Goal: Task Accomplishment & Management: Use online tool/utility

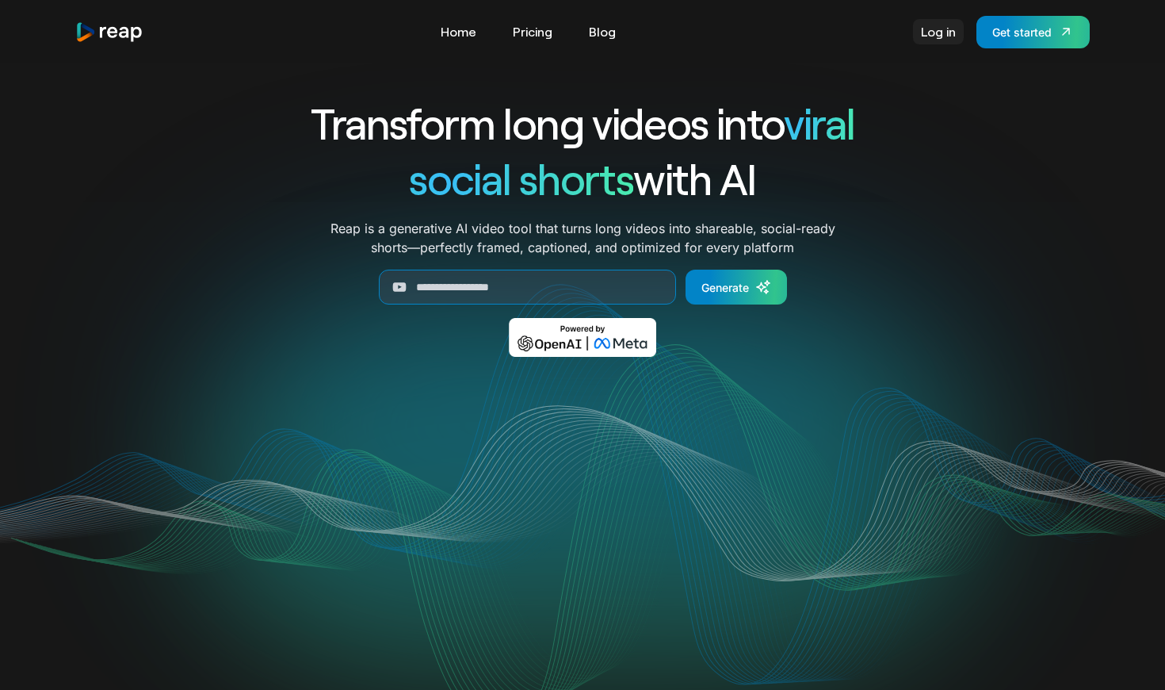
click at [931, 32] on link "Log in" at bounding box center [938, 31] width 51 height 25
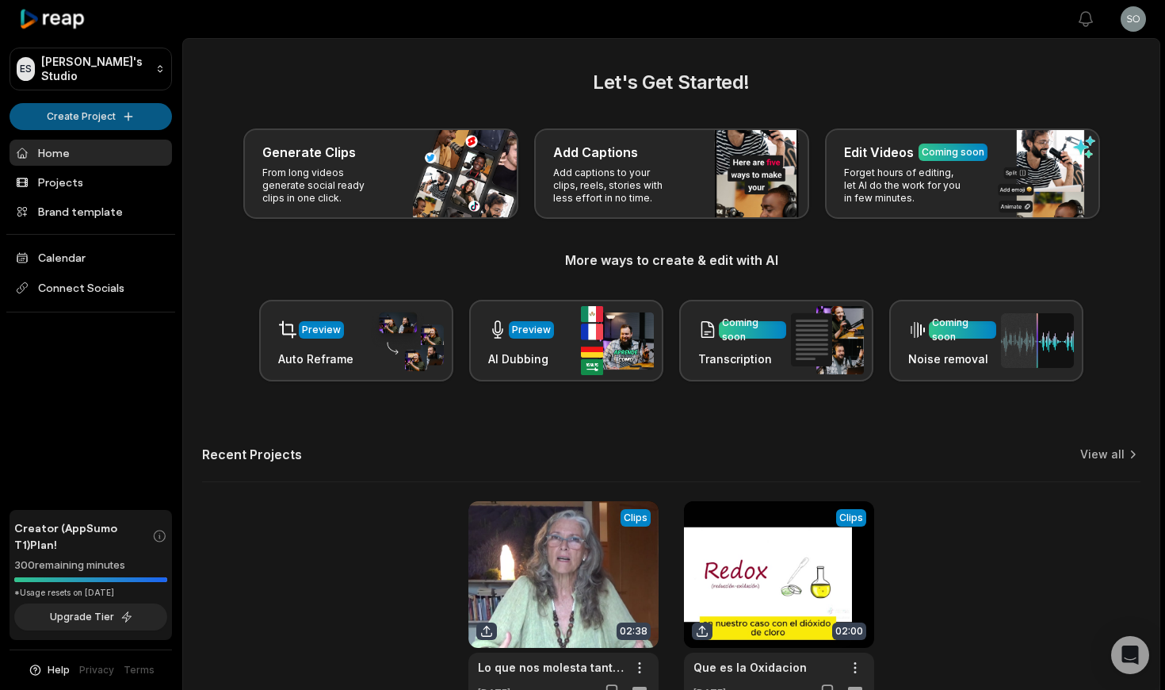
click at [103, 117] on html "ES [PERSON_NAME]'s Studio Create Project Home Projects Brand template Calendar …" at bounding box center [582, 345] width 1165 height 690
click at [127, 117] on html "ES Estherschmidt's Studio Create Project Home Projects Brand template Calendar …" at bounding box center [582, 345] width 1165 height 690
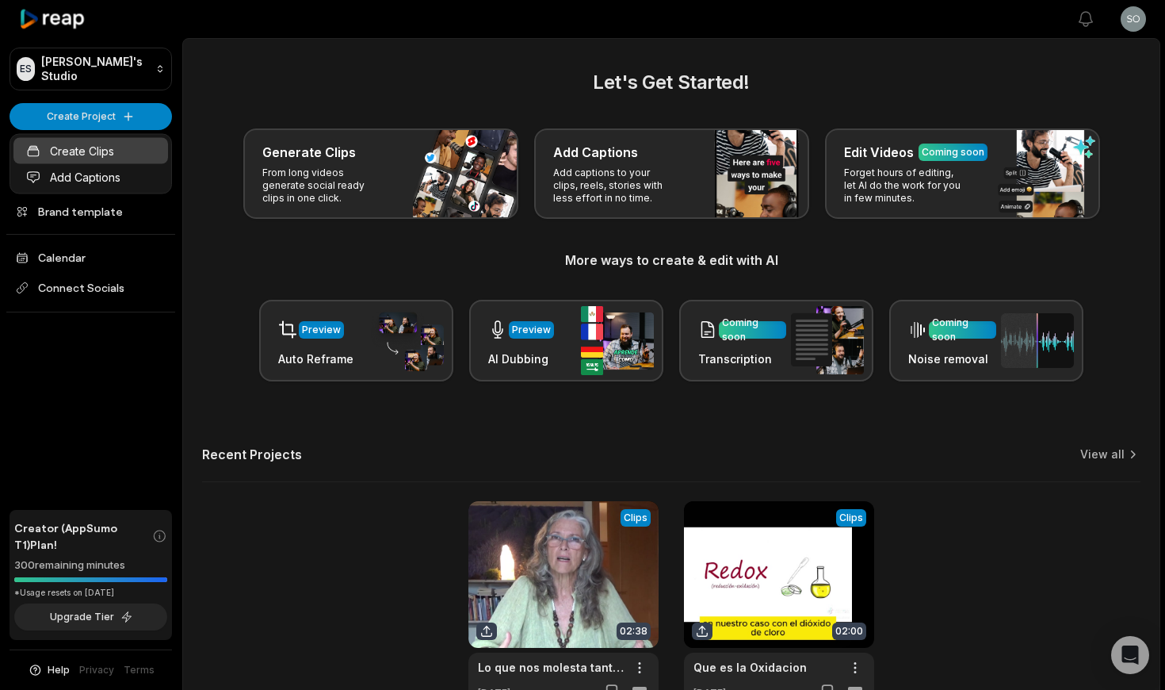
click at [109, 148] on link "Create Clips" at bounding box center [90, 151] width 155 height 26
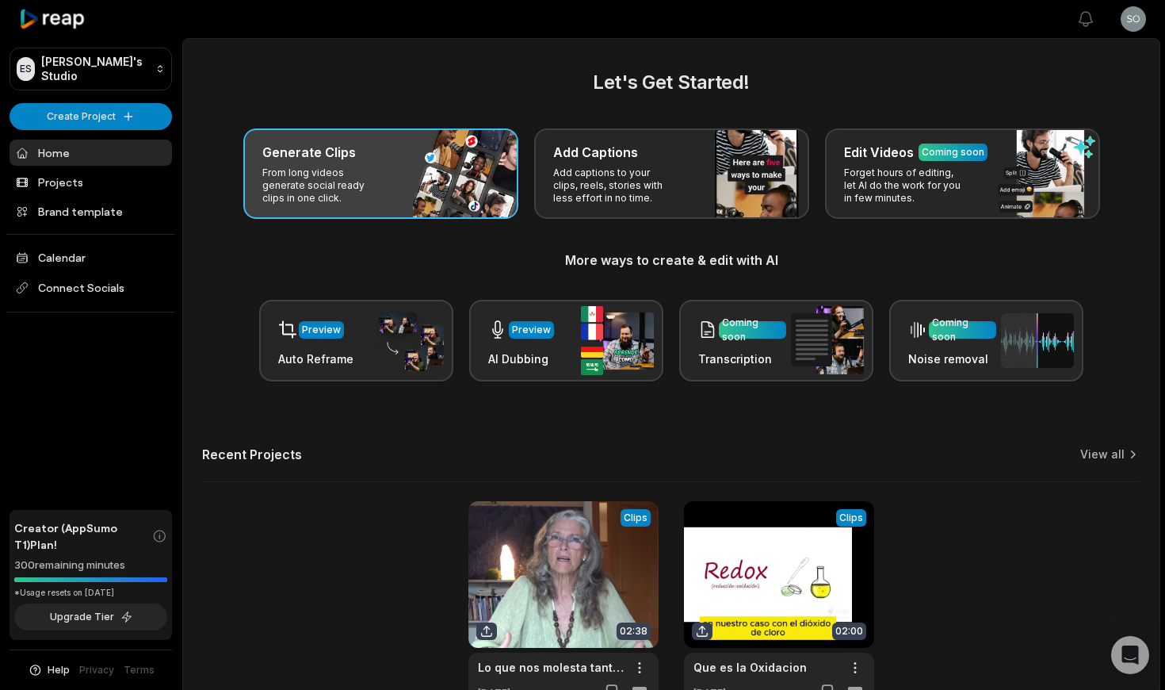
click at [341, 166] on p "From long videos generate social ready clips in one click." at bounding box center [323, 185] width 123 height 38
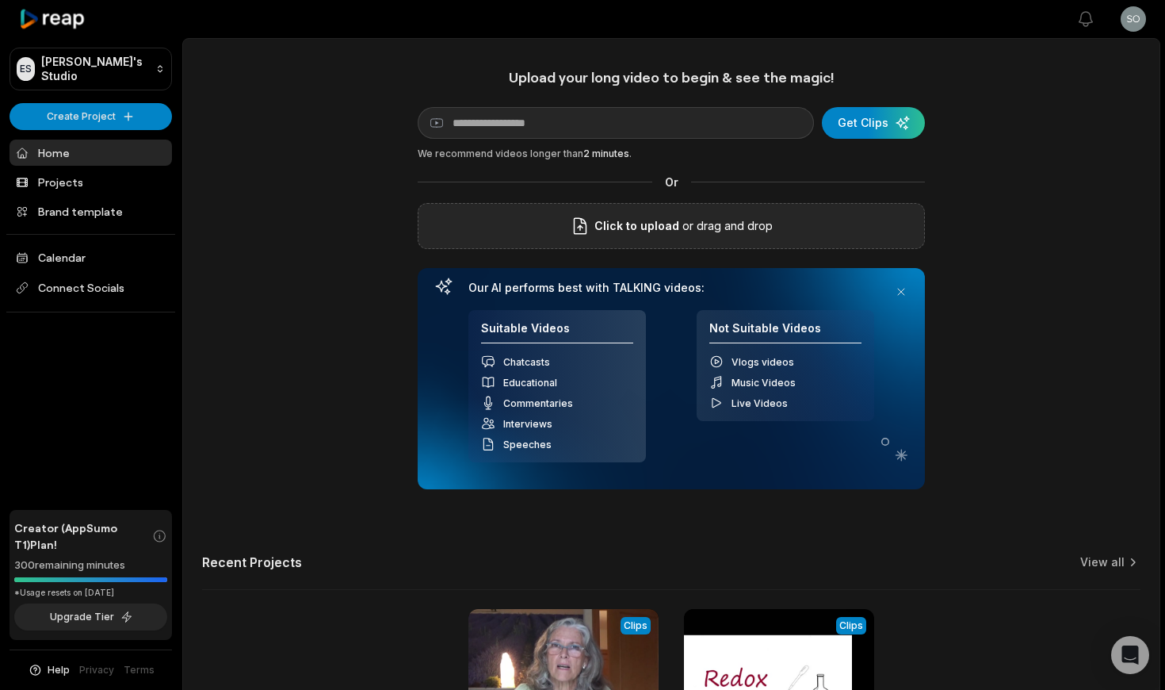
click at [626, 228] on span "Click to upload" at bounding box center [636, 225] width 85 height 19
click at [0, 0] on input "Click to upload" at bounding box center [0, 0] width 0 height 0
click at [646, 224] on label "benditaola_fr_1.mp4" at bounding box center [672, 225] width 112 height 19
click at [599, 221] on div "benditaola_fr_1.mp4" at bounding box center [671, 226] width 507 height 46
click at [818, 223] on div "benditaola_fr_1.mp4" at bounding box center [671, 226] width 507 height 46
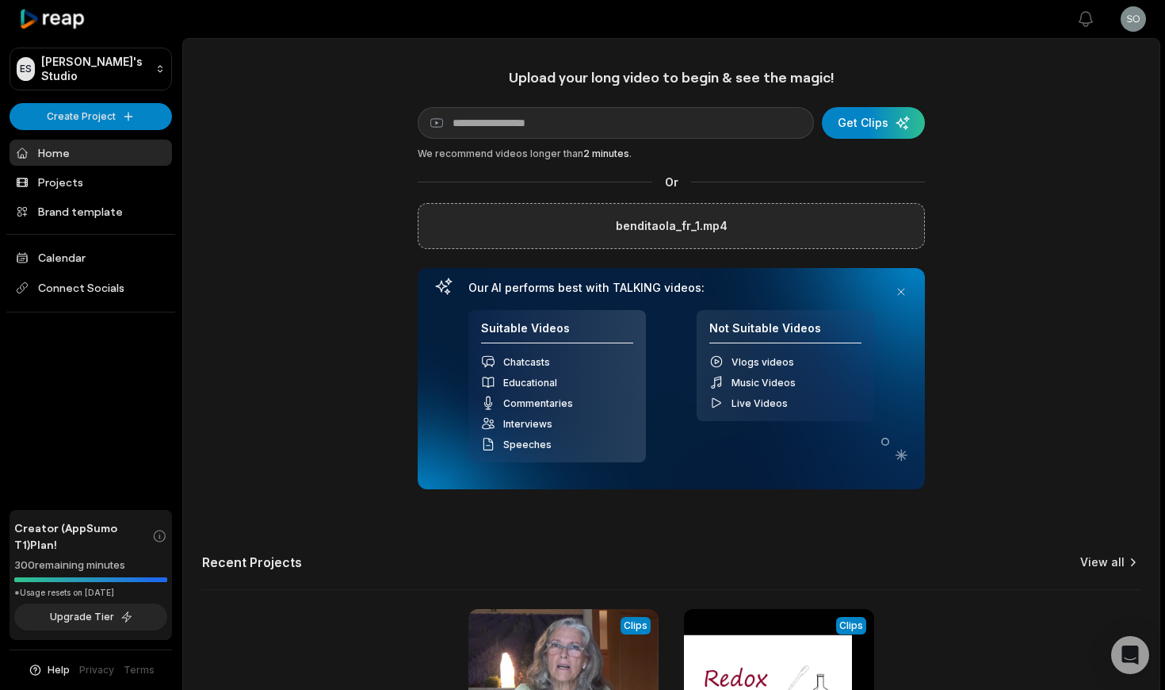
click at [1093, 559] on link "View all" at bounding box center [1102, 562] width 44 height 16
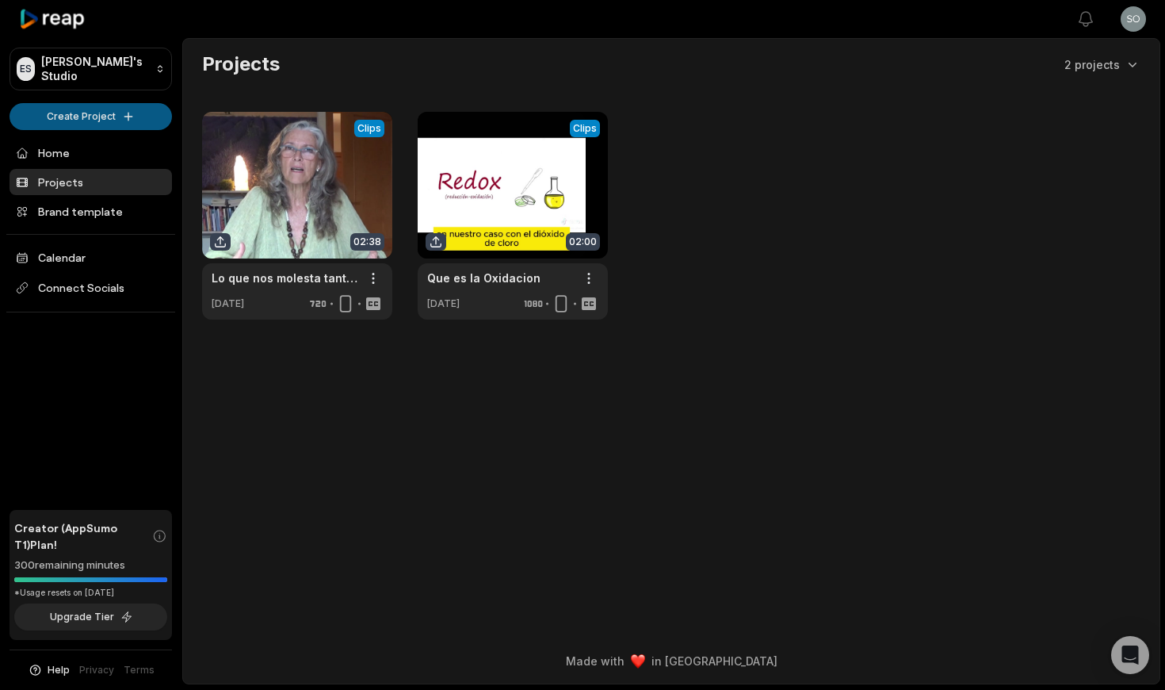
click at [102, 116] on html "ES Estherschmidt's Studio Create Project Home Projects Brand template Calendar …" at bounding box center [582, 345] width 1165 height 690
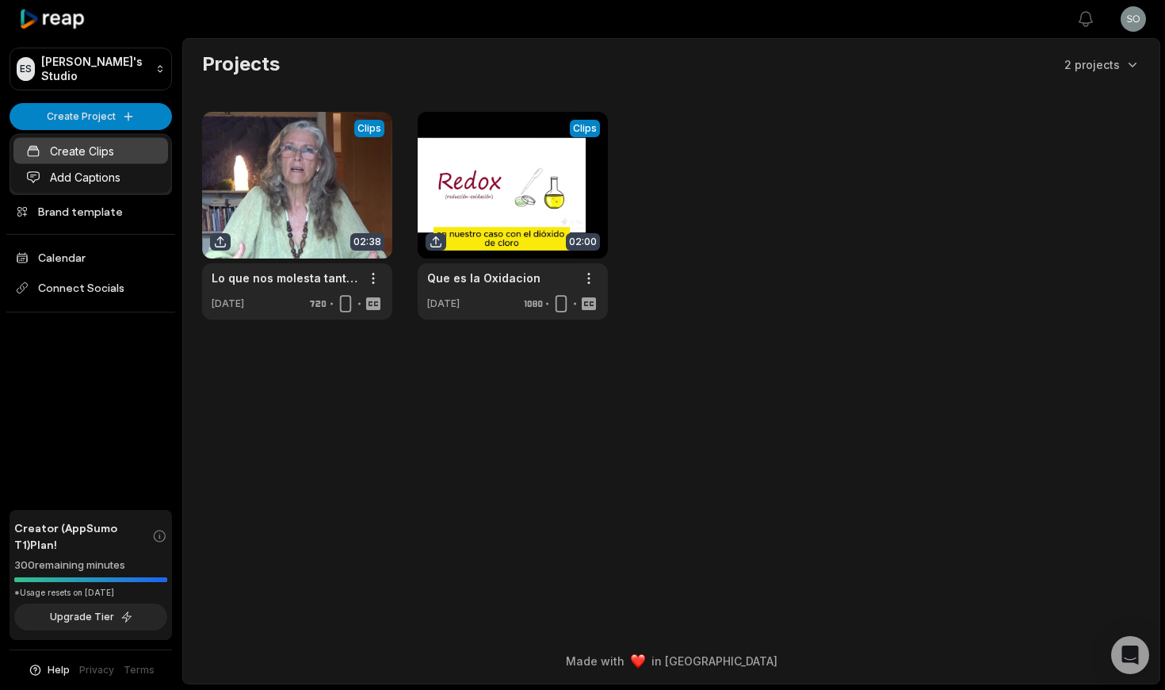
click at [85, 153] on link "Create Clips" at bounding box center [90, 151] width 155 height 26
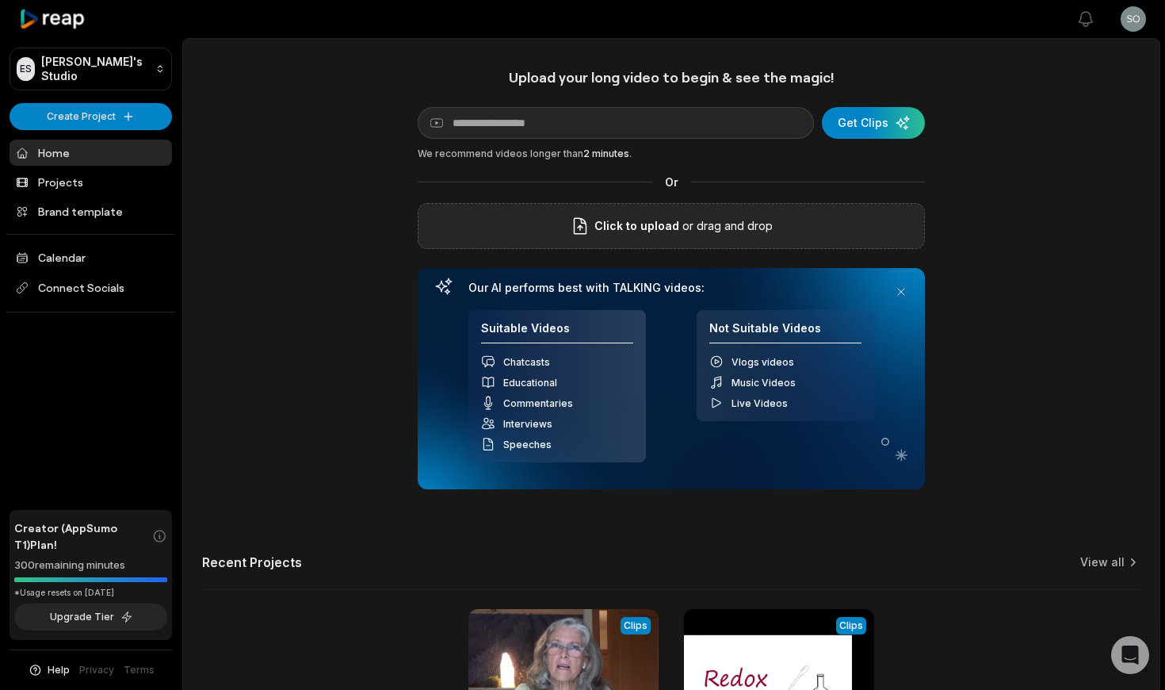
click at [651, 224] on span "Click to upload" at bounding box center [636, 225] width 85 height 19
click at [0, 0] on input "Click to upload" at bounding box center [0, 0] width 0 height 0
drag, startPoint x: 856, startPoint y: 118, endPoint x: 881, endPoint y: 142, distance: 34.2
click at [857, 117] on div "submit" at bounding box center [873, 123] width 103 height 32
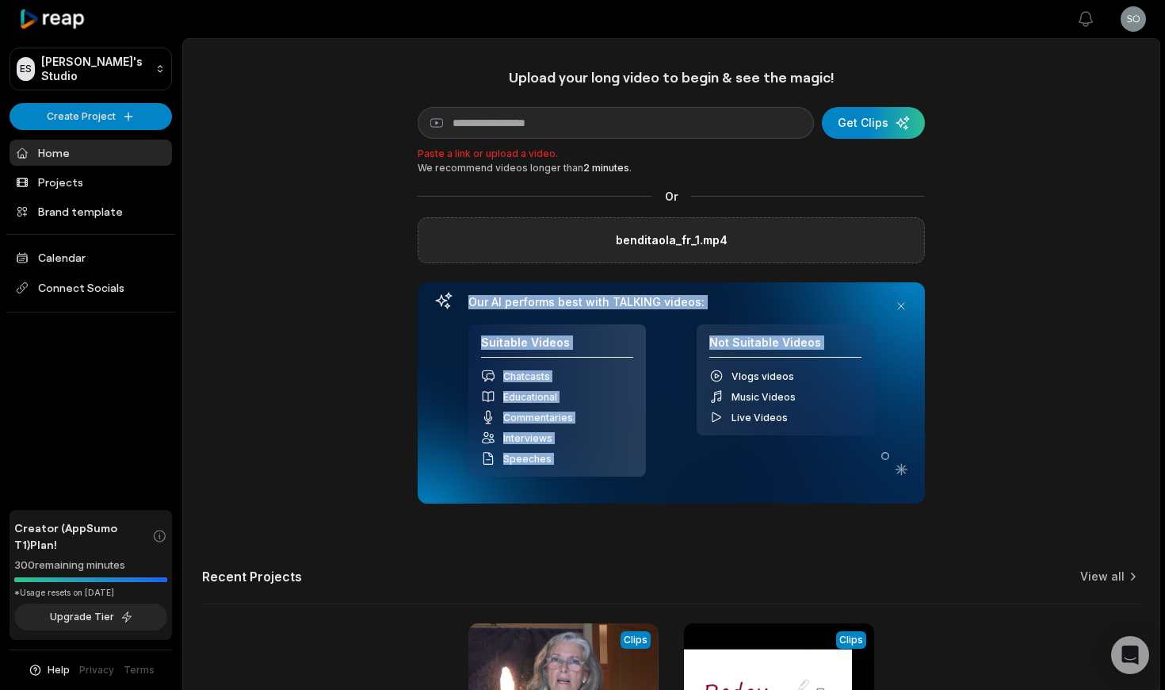
drag, startPoint x: 974, startPoint y: 260, endPoint x: 908, endPoint y: 255, distance: 66.8
click at [970, 258] on div "Upload your long video to begin & see the magic! YouTube link Get Clips Paste a…" at bounding box center [671, 449] width 977 height 763
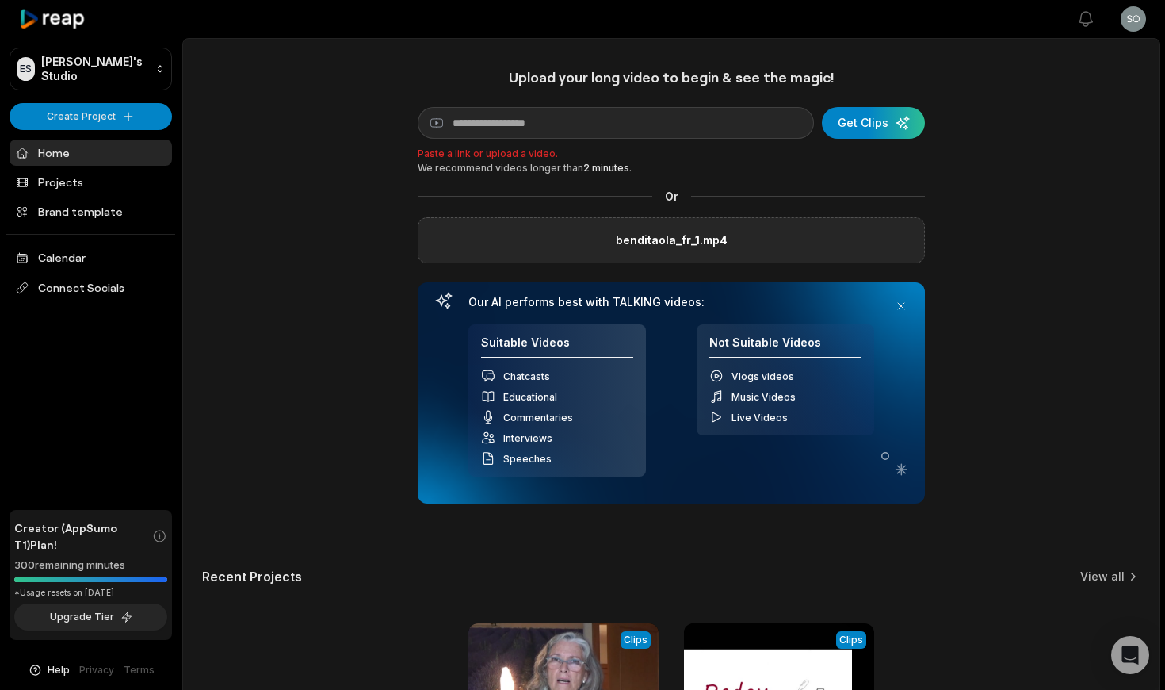
click at [763, 236] on div "benditaola_fr_1.mp4" at bounding box center [671, 240] width 507 height 46
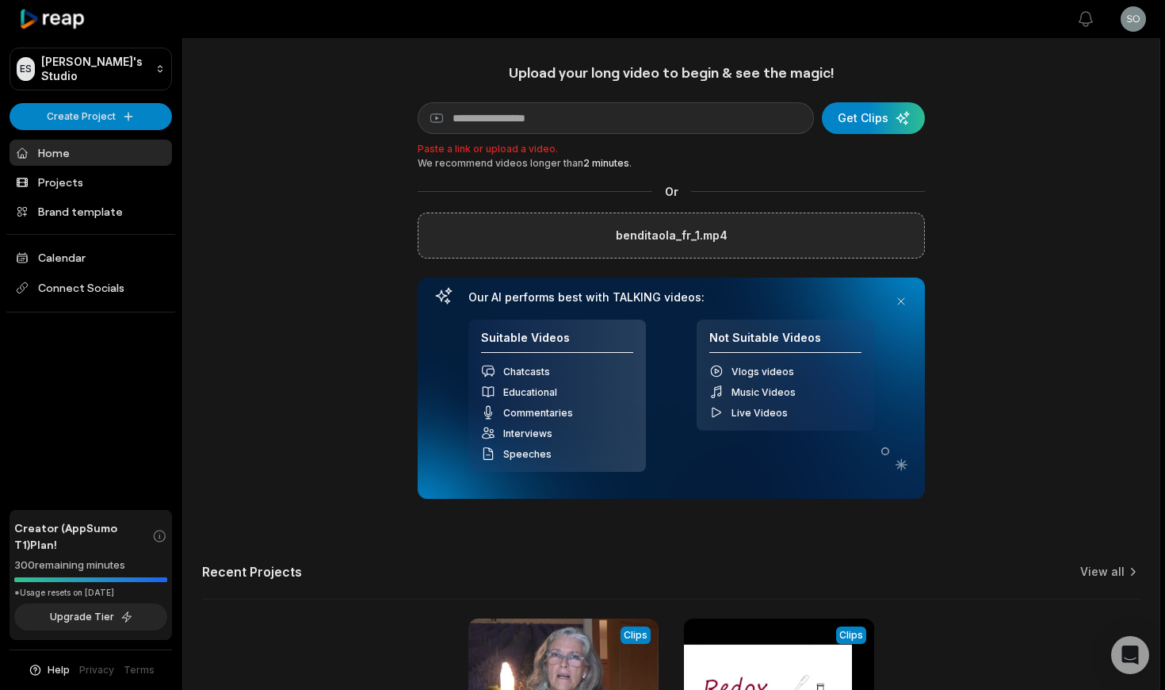
scroll to position [2, 0]
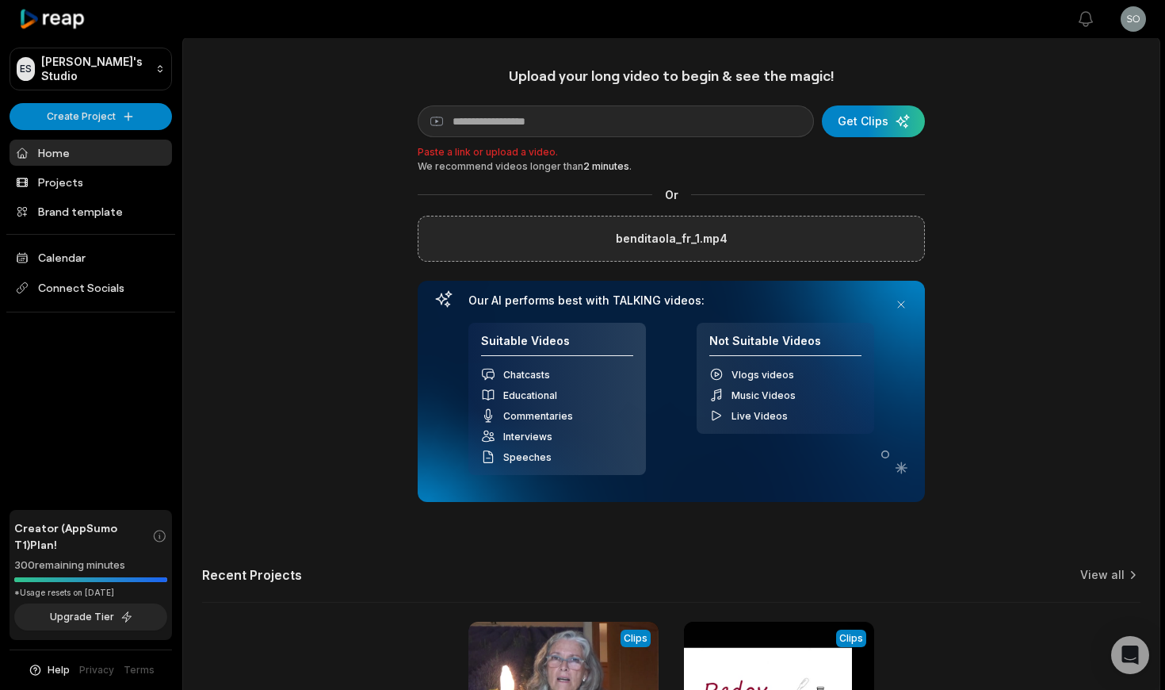
click at [673, 237] on label "benditaola_fr_1.mp4" at bounding box center [672, 238] width 112 height 19
click at [0, 0] on input "benditaola_fr_1.mp4" at bounding box center [0, 0] width 0 height 0
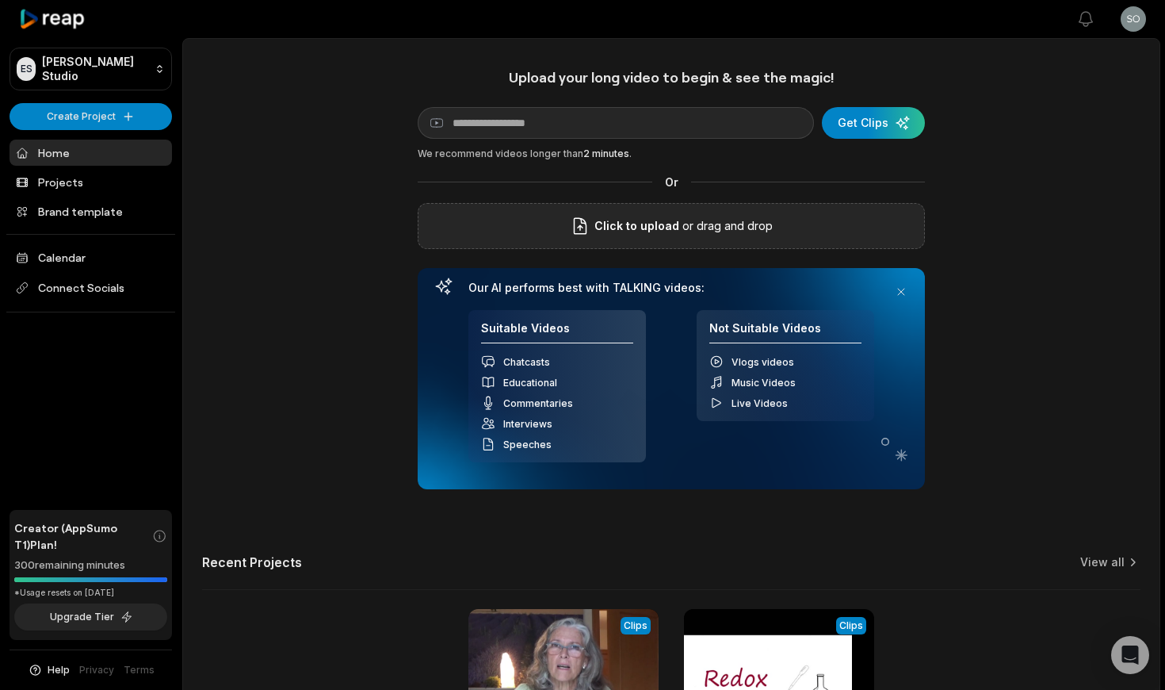
click at [630, 225] on span "Click to upload" at bounding box center [636, 225] width 85 height 19
click at [0, 0] on input "Click to upload" at bounding box center [0, 0] width 0 height 0
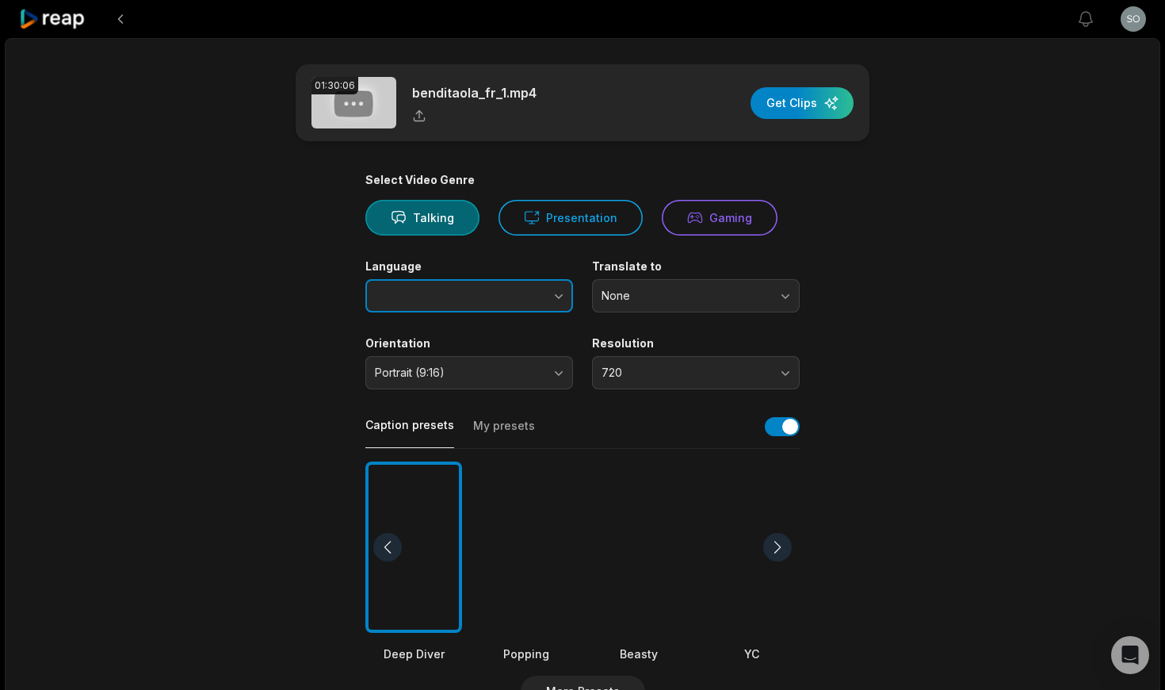
click at [551, 293] on icon "button" at bounding box center [559, 296] width 16 height 16
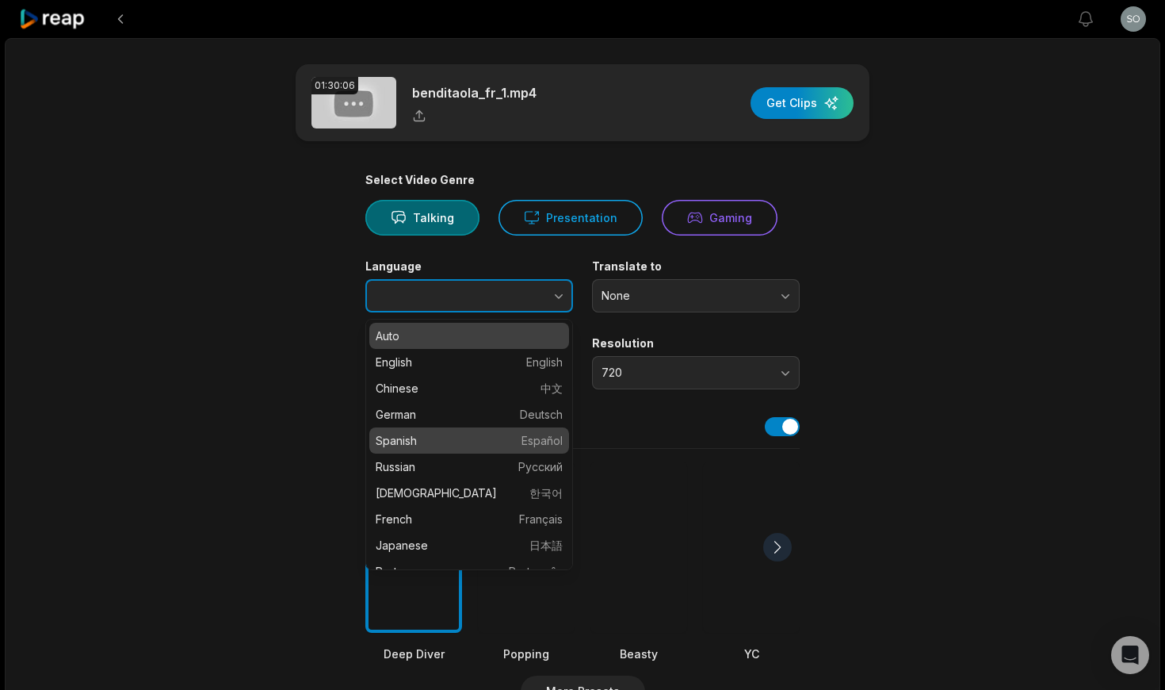
type input "*******"
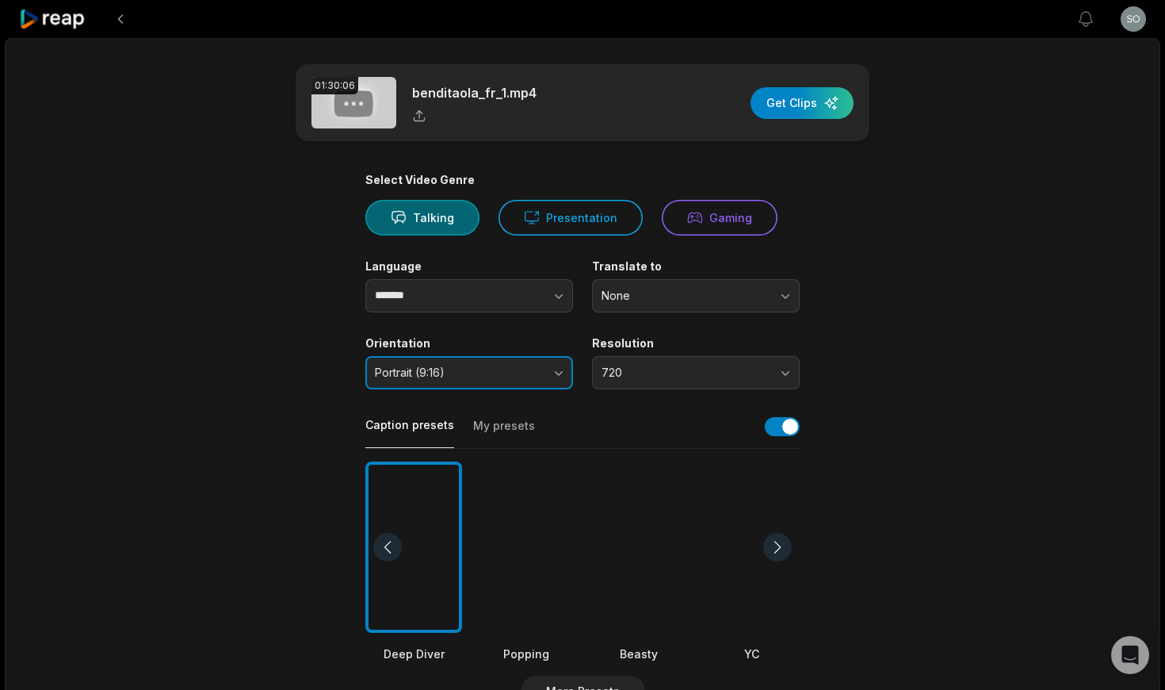
click at [554, 372] on button "Portrait (9:16)" at bounding box center [469, 372] width 208 height 33
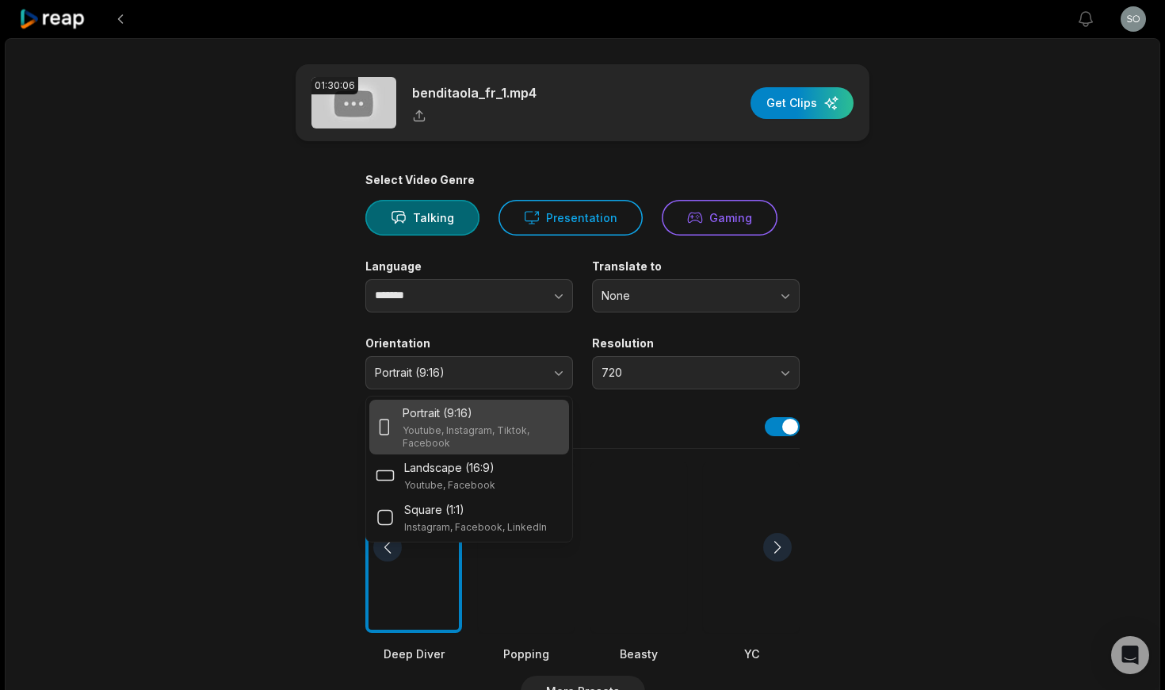
click at [533, 417] on div "Portrait (9:16)" at bounding box center [483, 412] width 160 height 17
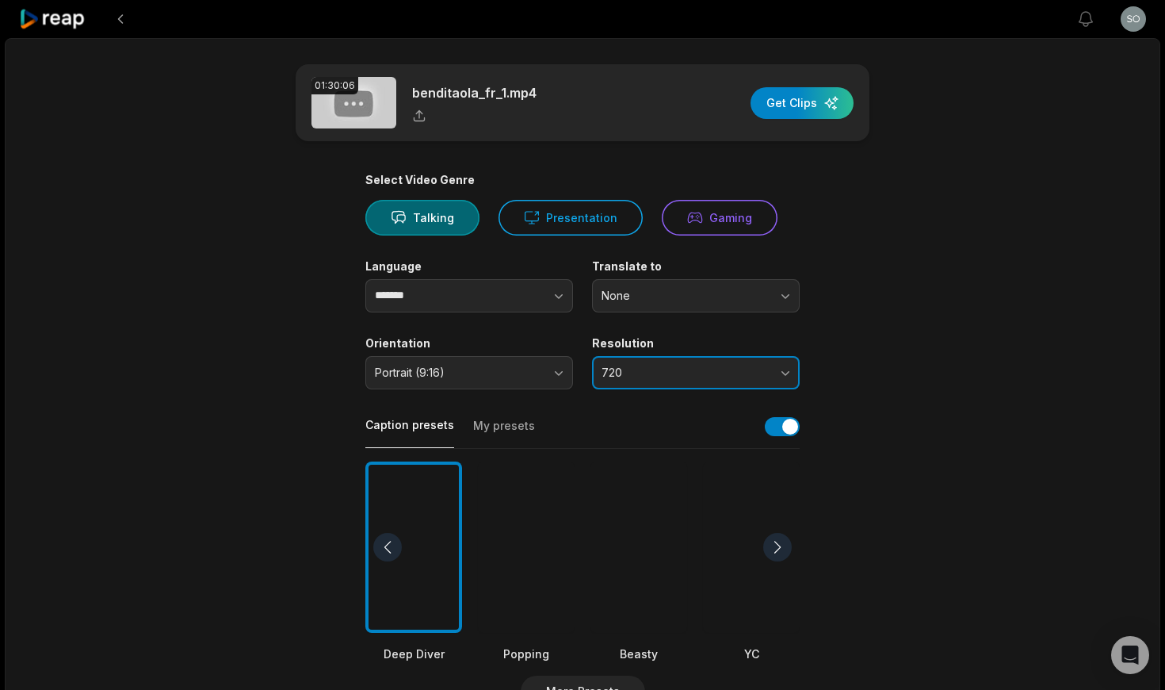
click at [785, 369] on button "720" at bounding box center [696, 372] width 208 height 33
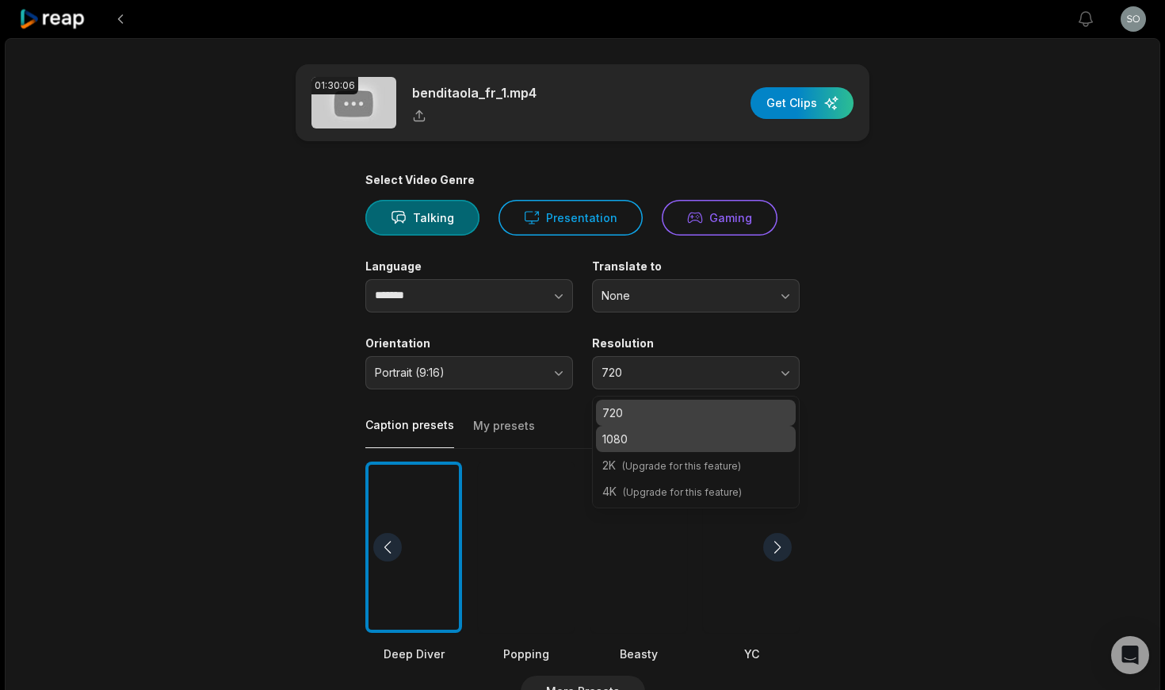
click at [767, 430] on p "1080" at bounding box center [695, 438] width 187 height 17
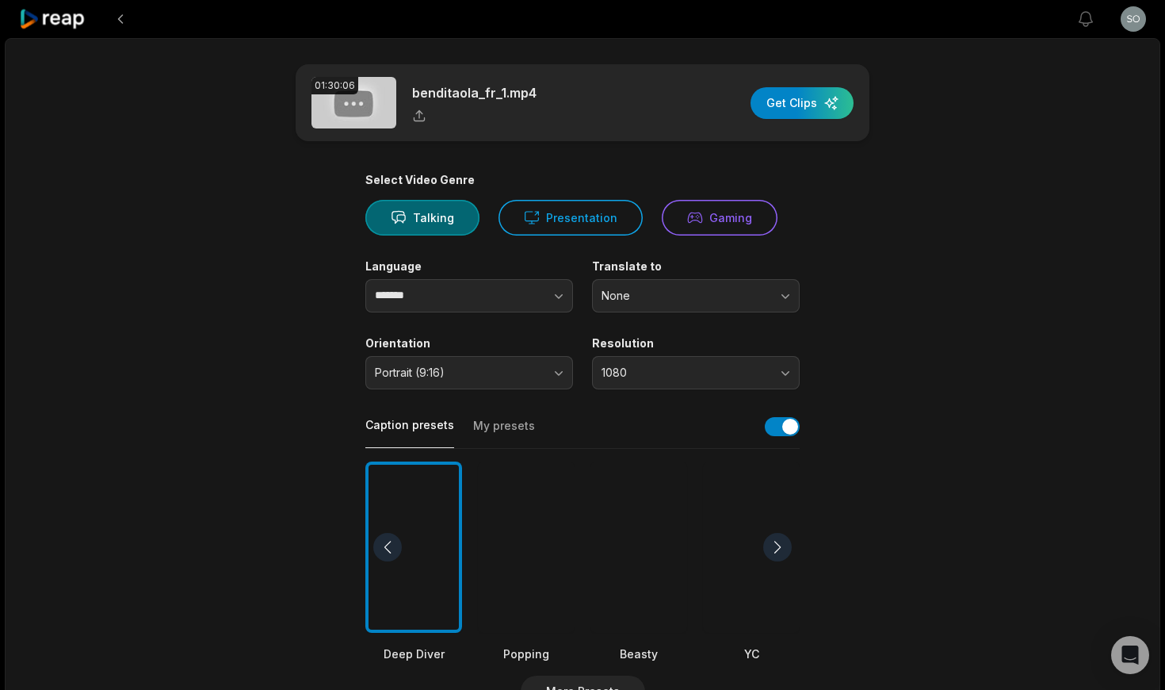
click at [503, 425] on button "My presets" at bounding box center [504, 433] width 62 height 30
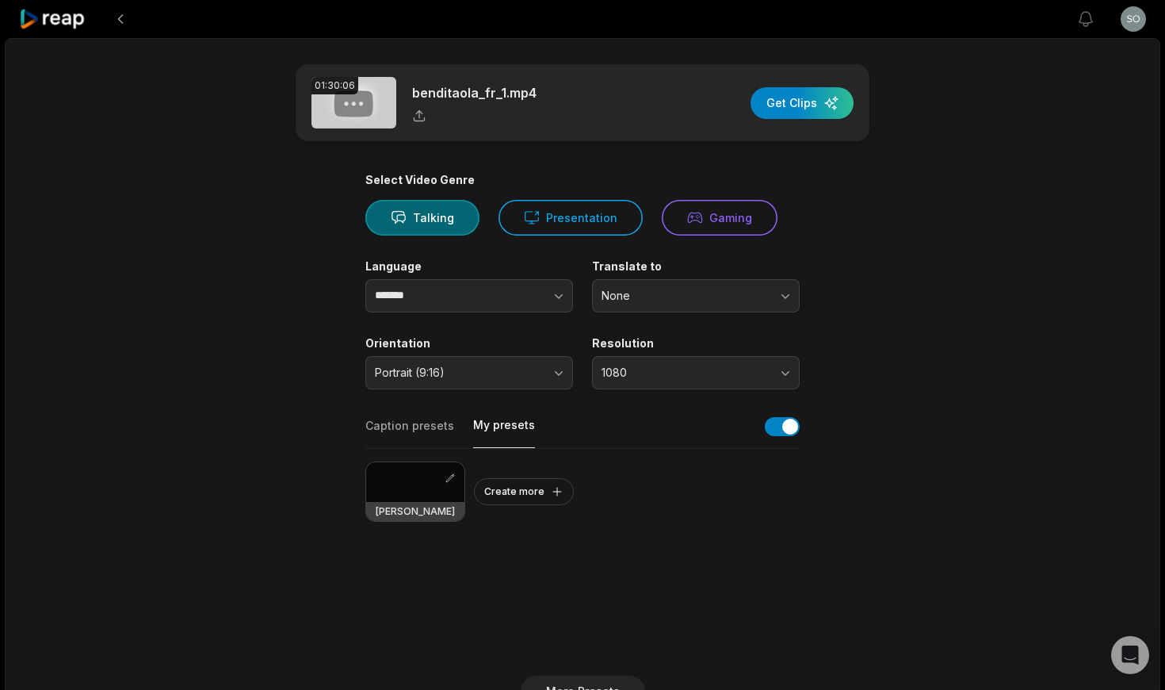
click at [409, 477] on div at bounding box center [415, 482] width 98 height 40
click at [410, 481] on div at bounding box center [415, 482] width 98 height 40
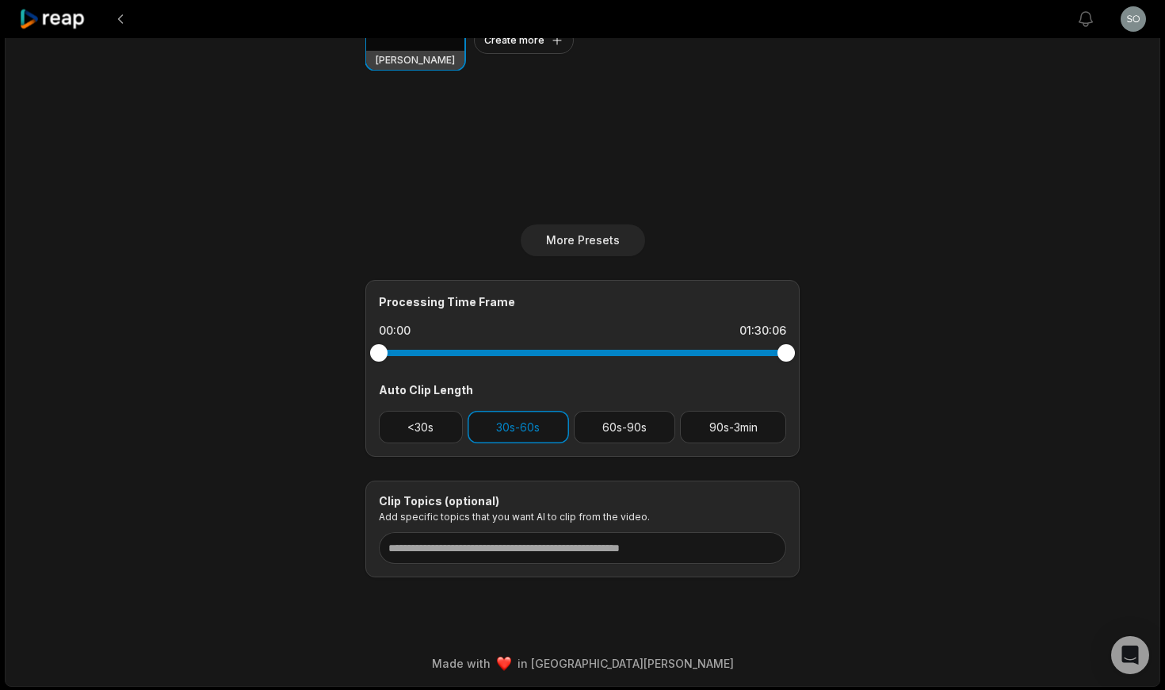
scroll to position [453, 0]
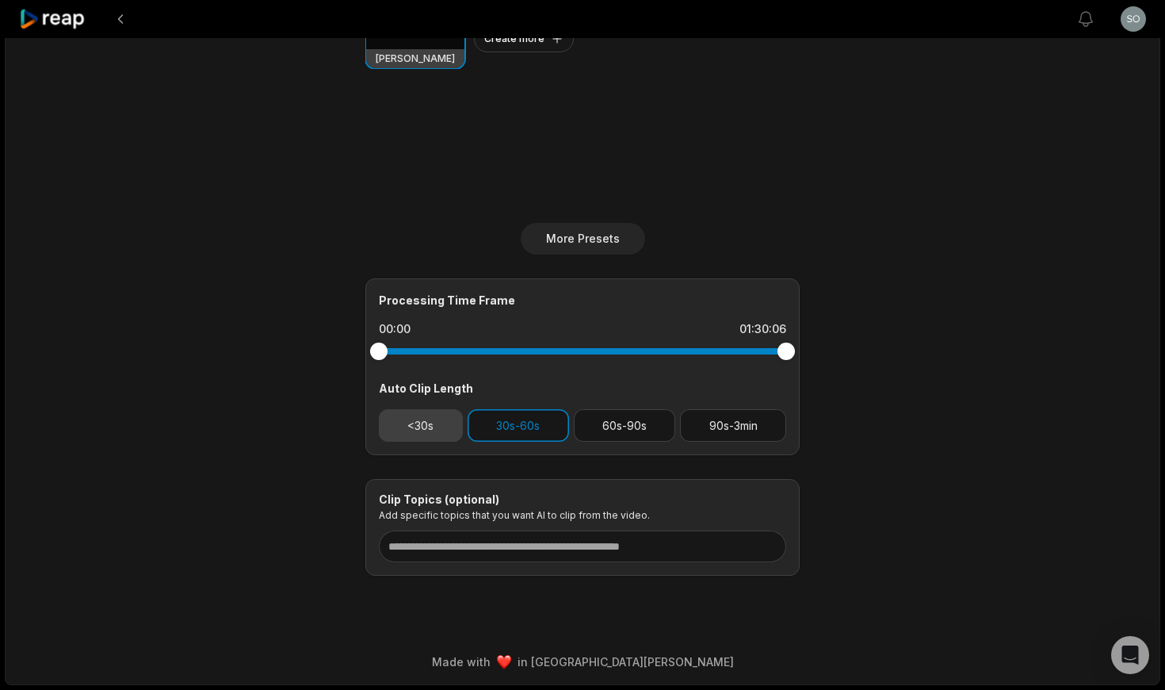
click at [419, 427] on button "<30s" at bounding box center [421, 425] width 84 height 32
click at [417, 426] on button "<30s" at bounding box center [421, 425] width 84 height 32
click at [728, 426] on button "90s-3min" at bounding box center [733, 425] width 106 height 32
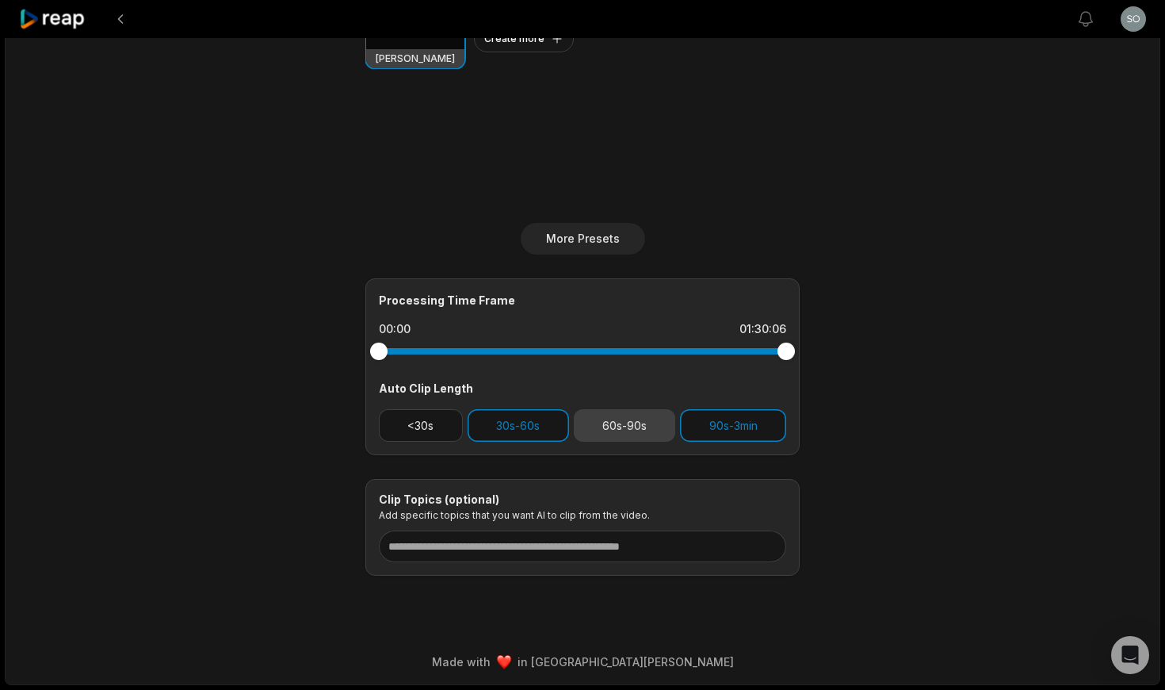
click at [628, 430] on button "60s-90s" at bounding box center [625, 425] width 102 height 32
drag, startPoint x: 729, startPoint y: 426, endPoint x: 704, endPoint y: 430, distance: 25.8
click at [729, 426] on button "90s-3min" at bounding box center [733, 425] width 106 height 32
click at [512, 429] on button "30s-60s" at bounding box center [518, 425] width 101 height 32
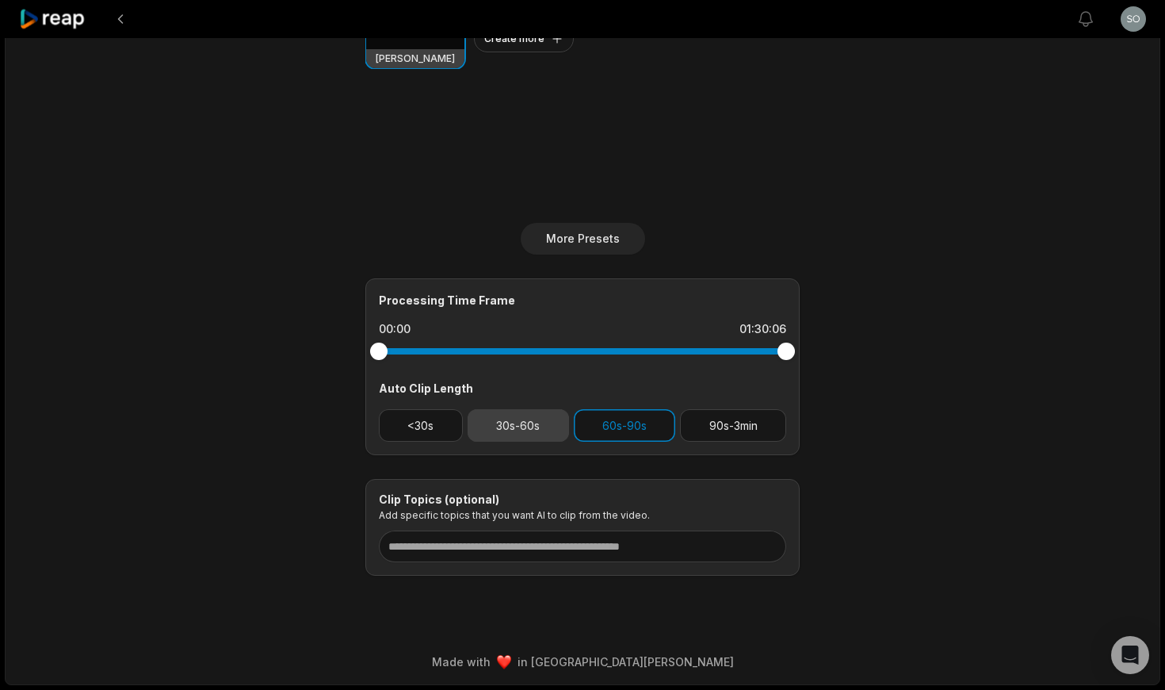
click at [541, 426] on button "30s-60s" at bounding box center [518, 425] width 101 height 32
click at [711, 427] on button "90s-3min" at bounding box center [733, 425] width 106 height 32
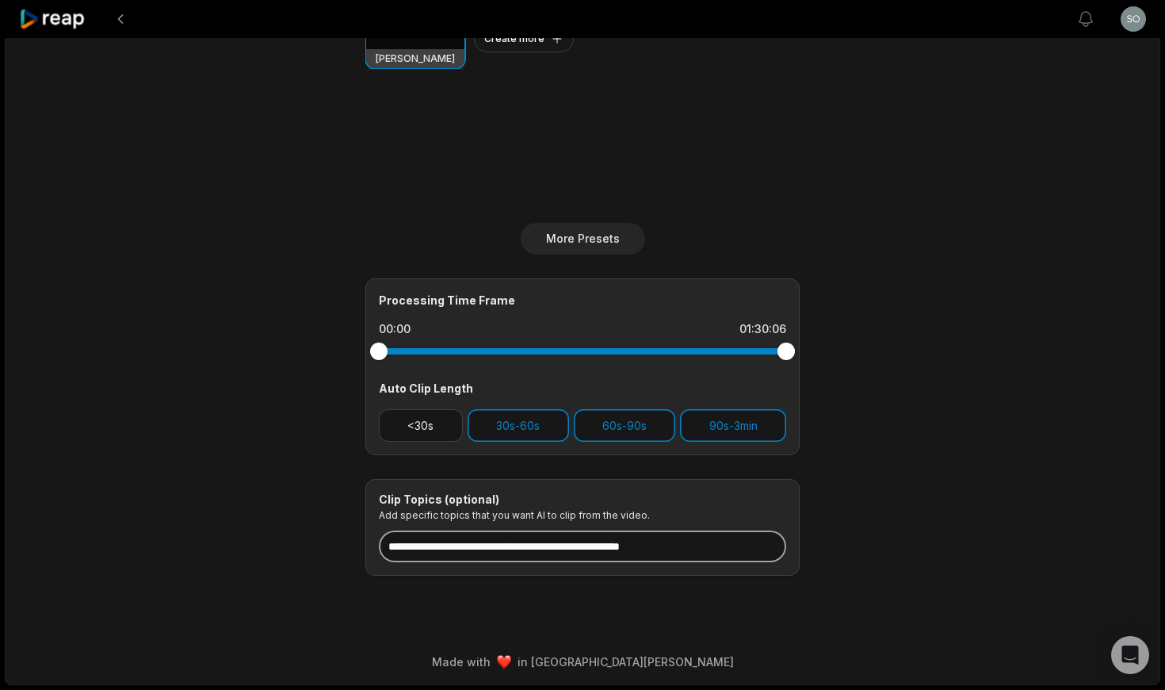
click at [457, 544] on input at bounding box center [582, 546] width 407 height 32
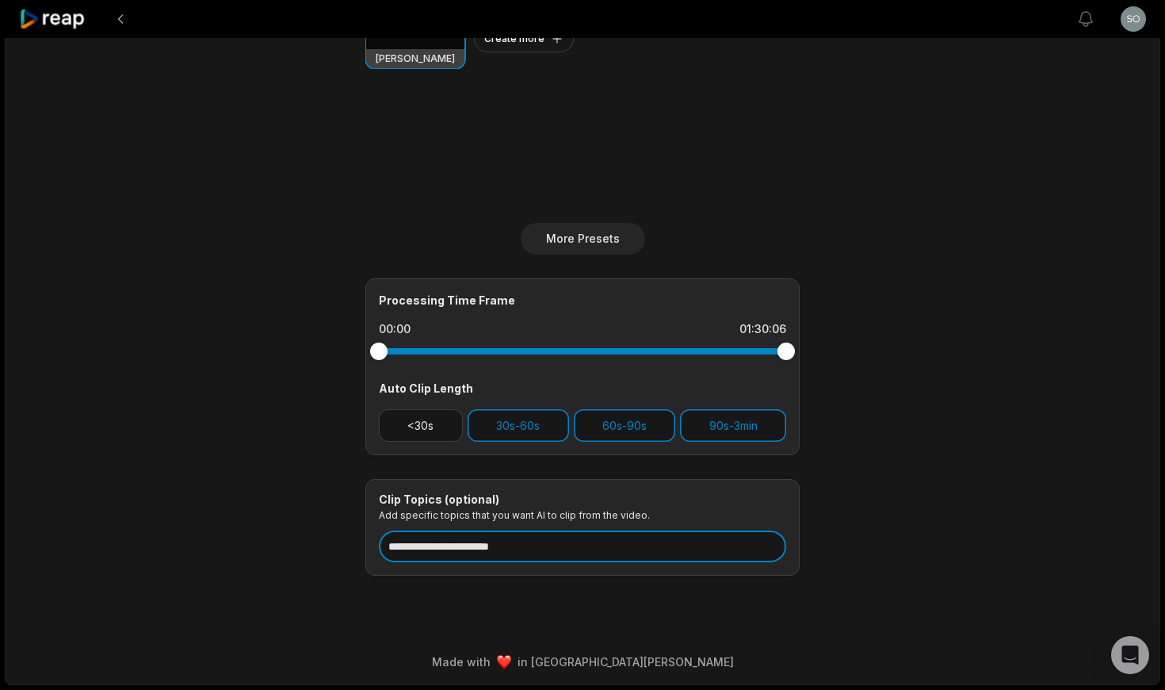
type input "**********"
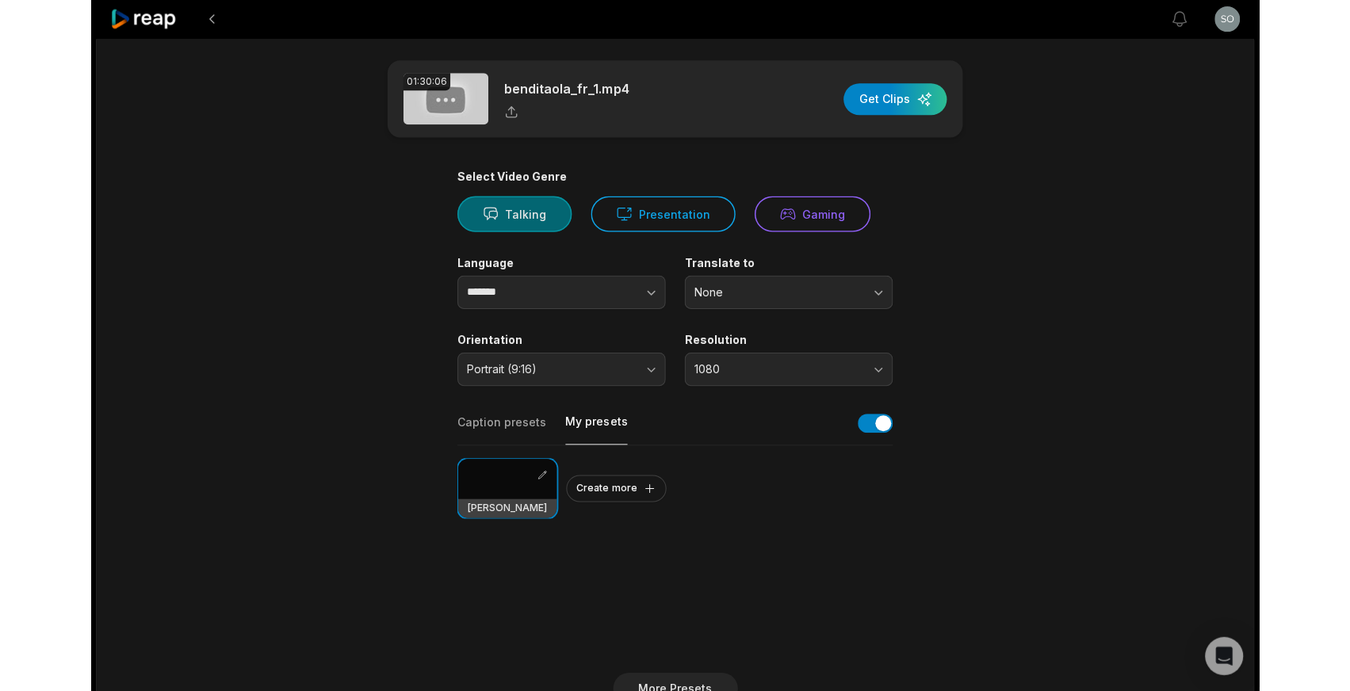
scroll to position [0, 0]
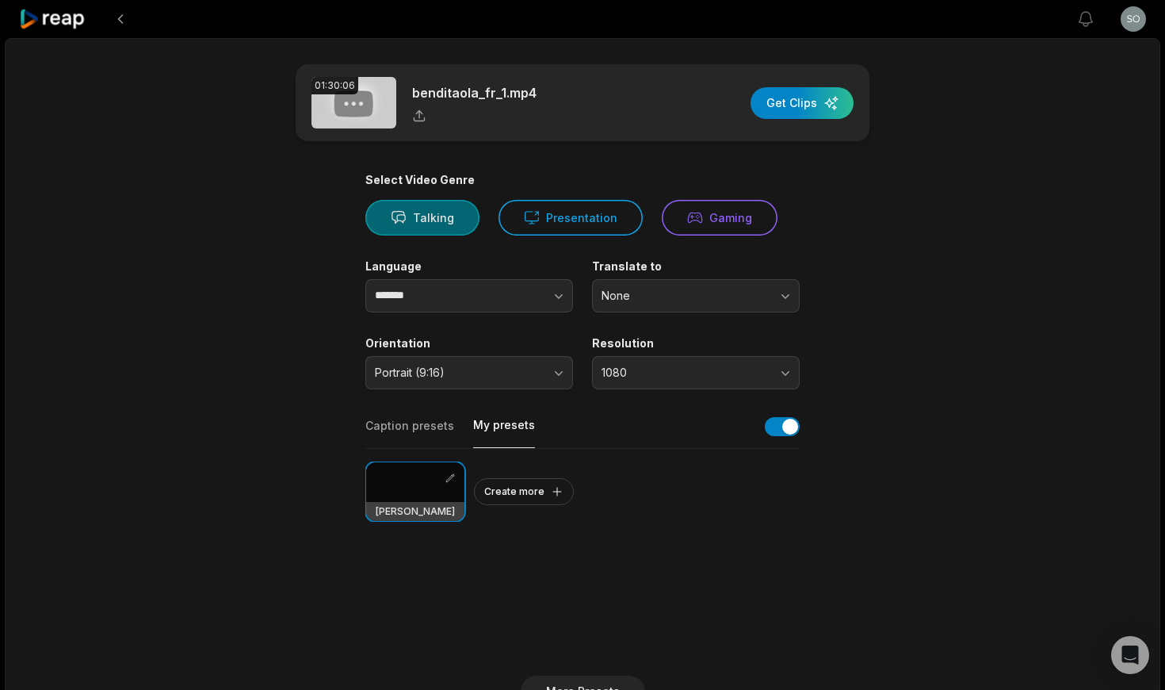
click at [411, 214] on button "Talking" at bounding box center [422, 218] width 114 height 36
drag, startPoint x: 791, startPoint y: 96, endPoint x: 794, endPoint y: 113, distance: 16.9
click at [791, 97] on div "button" at bounding box center [802, 103] width 103 height 32
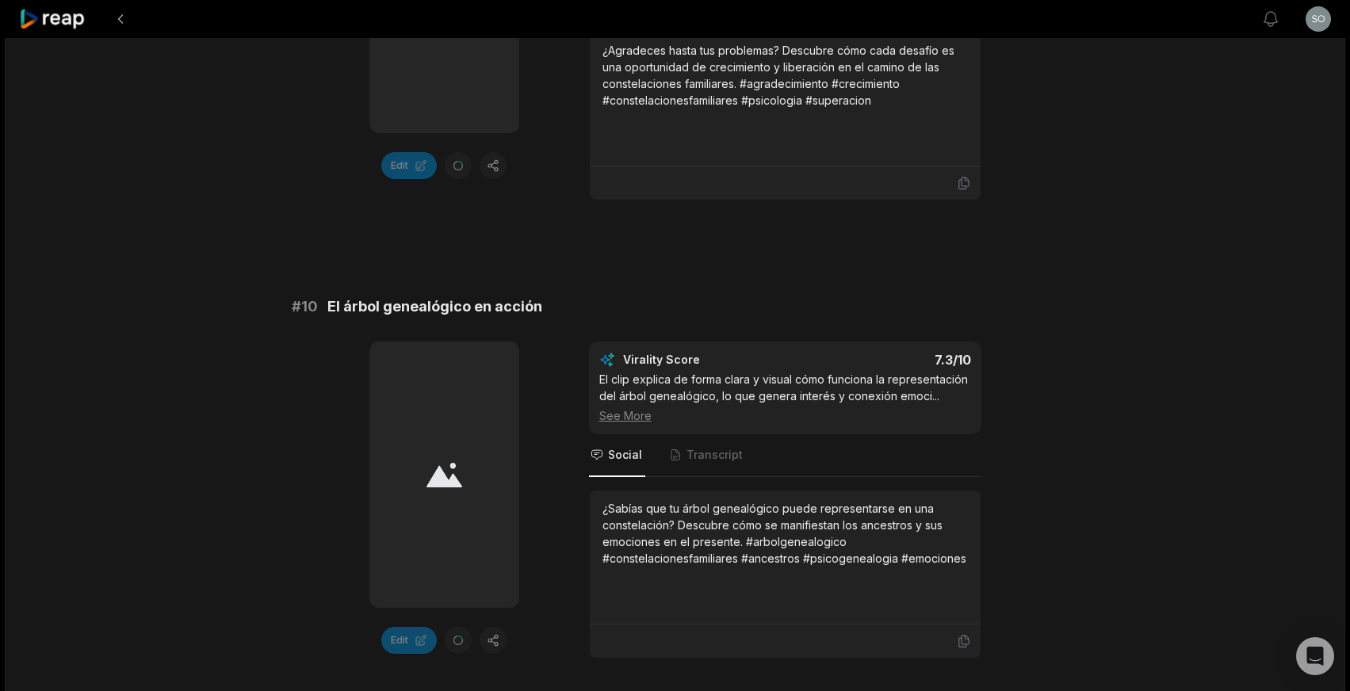
scroll to position [4287, 0]
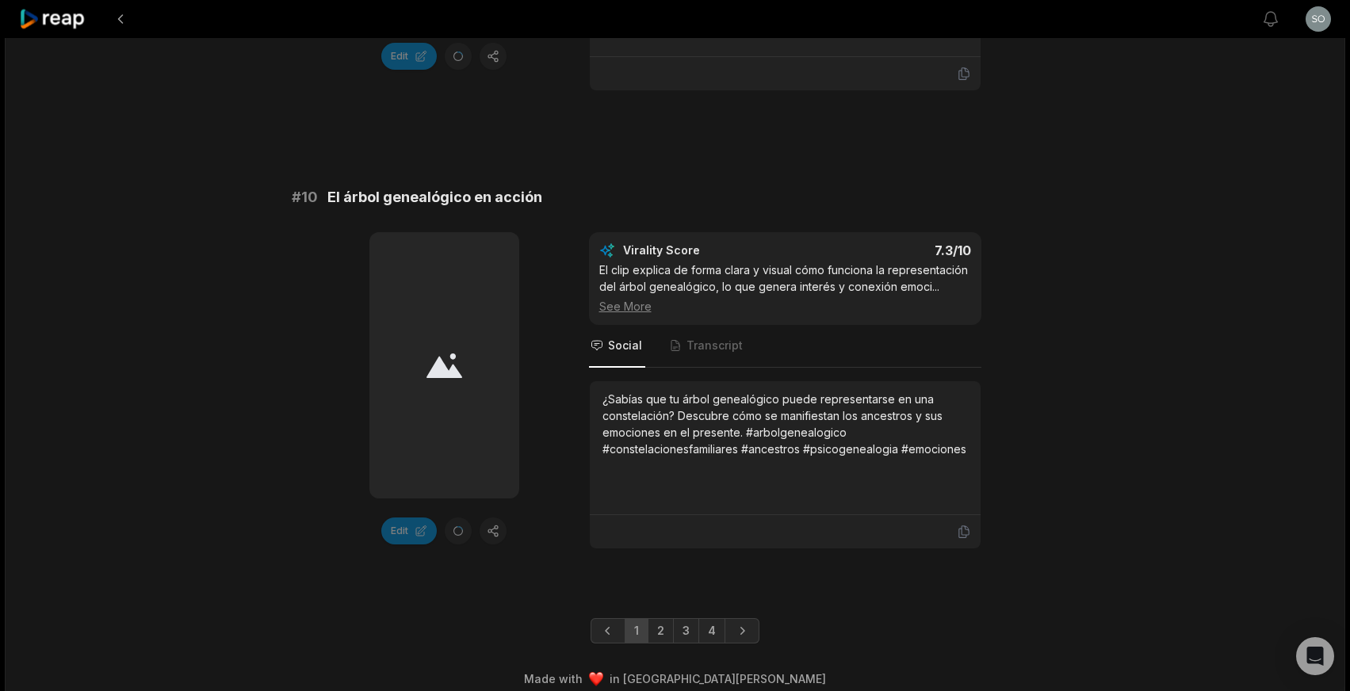
click at [661, 618] on link "2" at bounding box center [661, 630] width 26 height 25
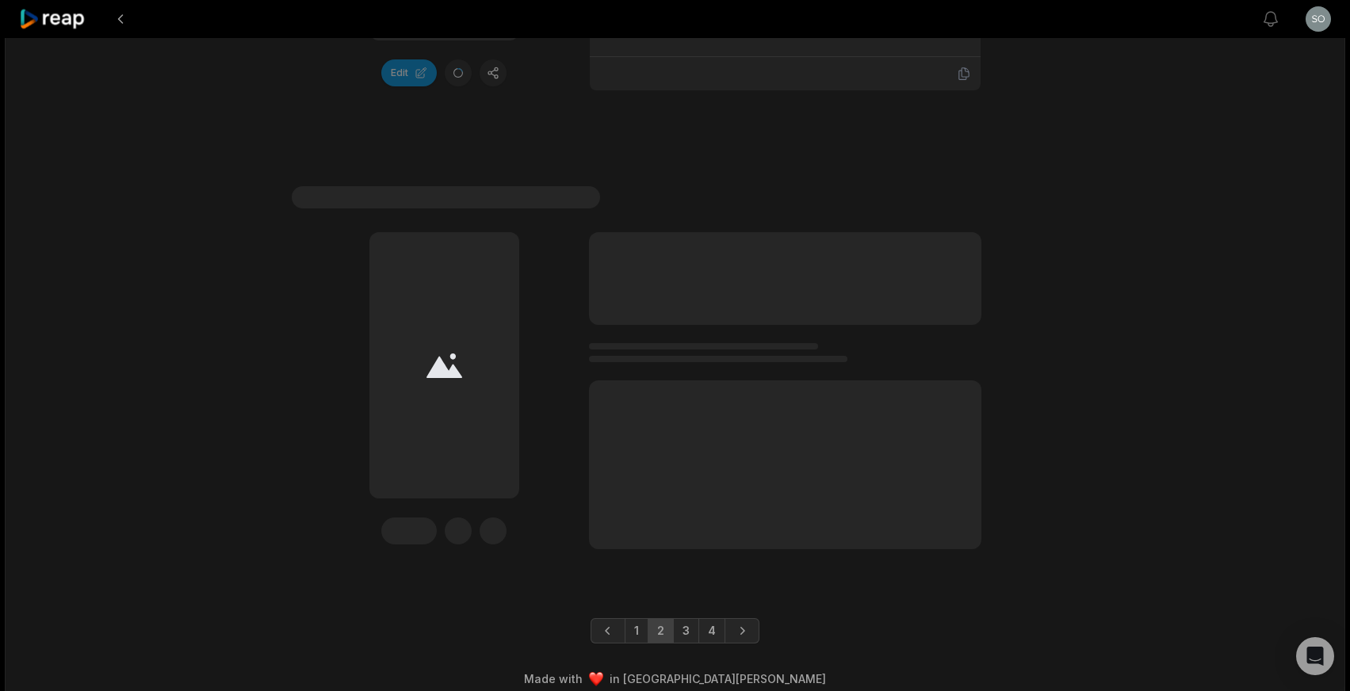
scroll to position [4745, 0]
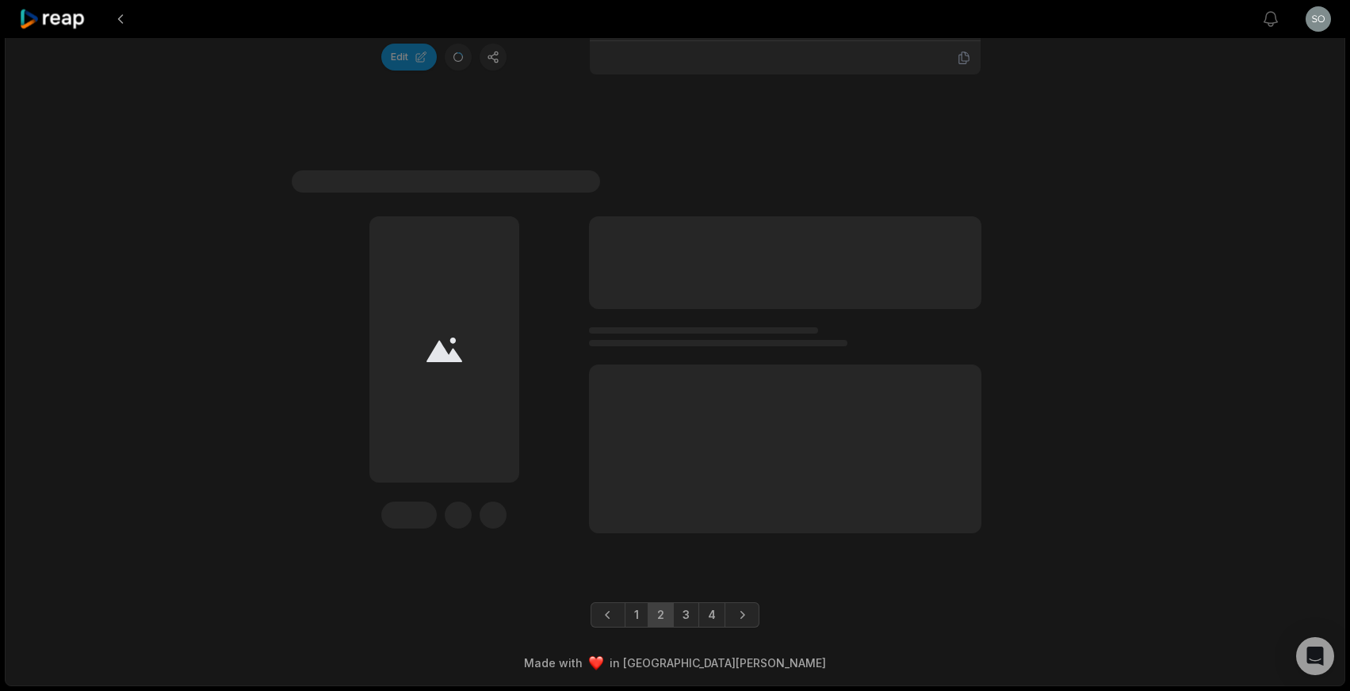
click at [711, 613] on link "4" at bounding box center [711, 614] width 27 height 25
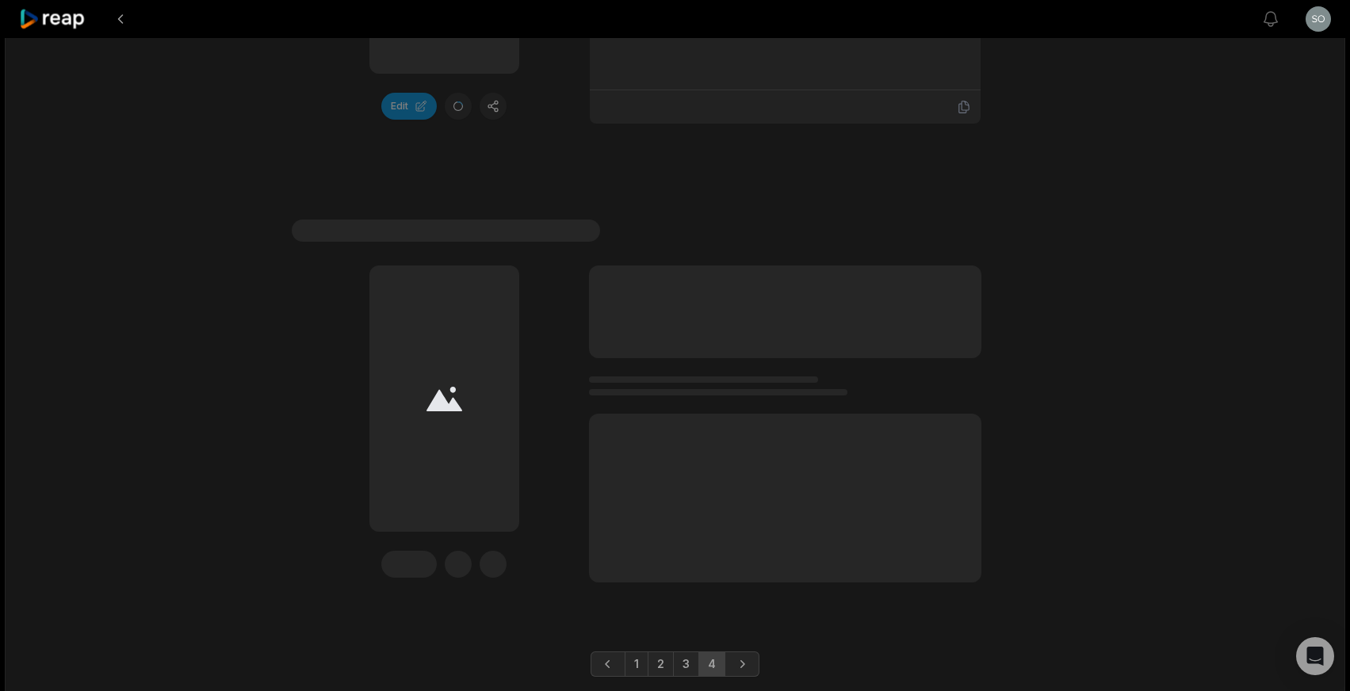
scroll to position [3370, 0]
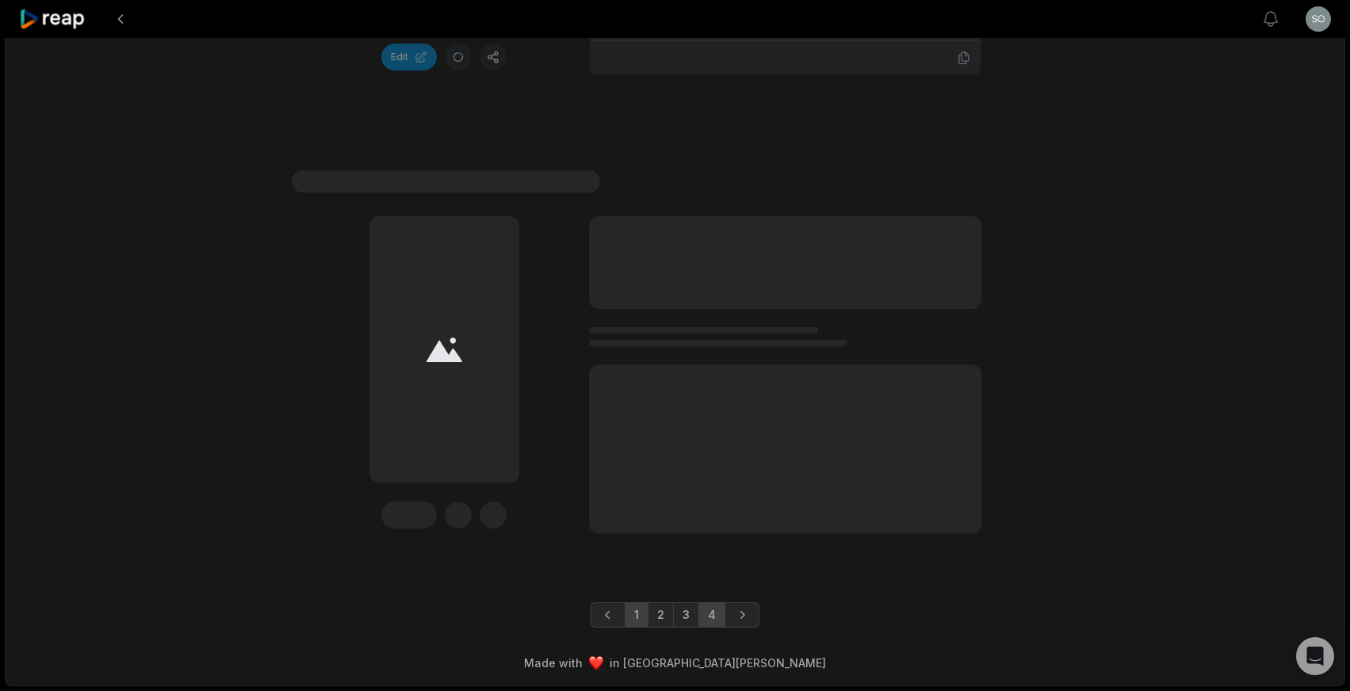
click at [634, 614] on link "1" at bounding box center [637, 614] width 24 height 25
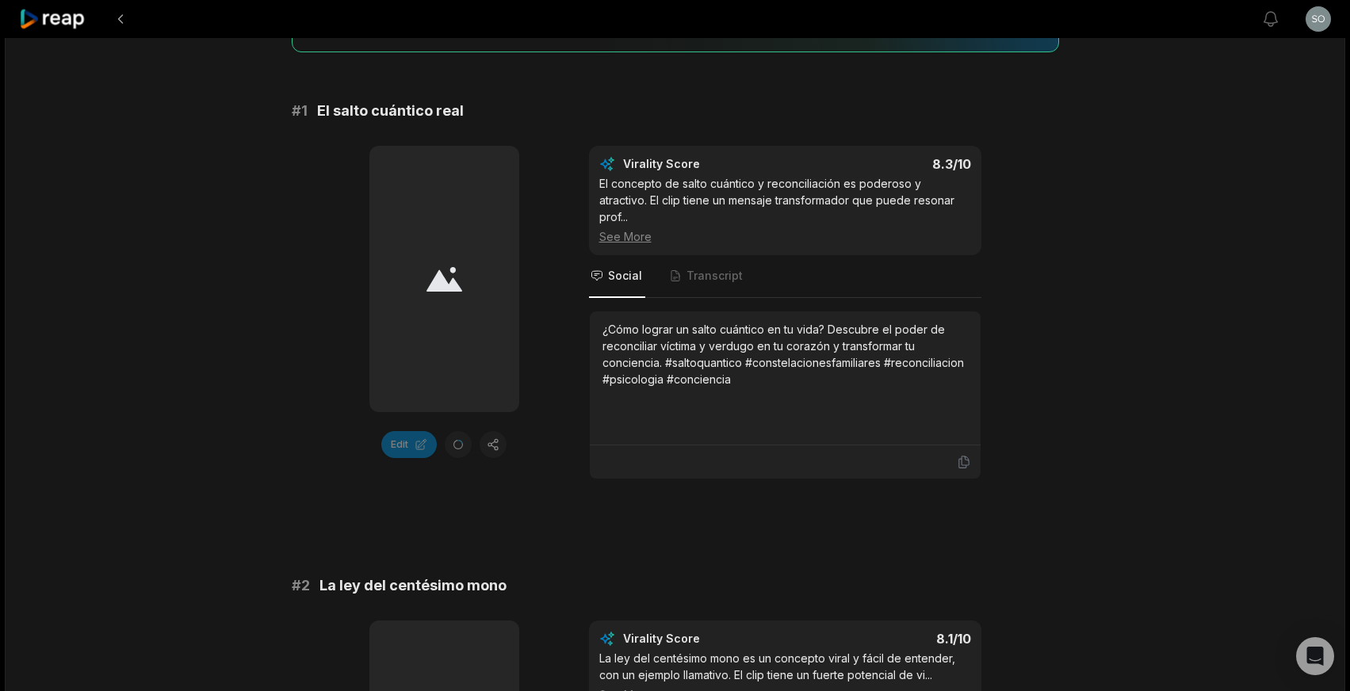
scroll to position [244, 0]
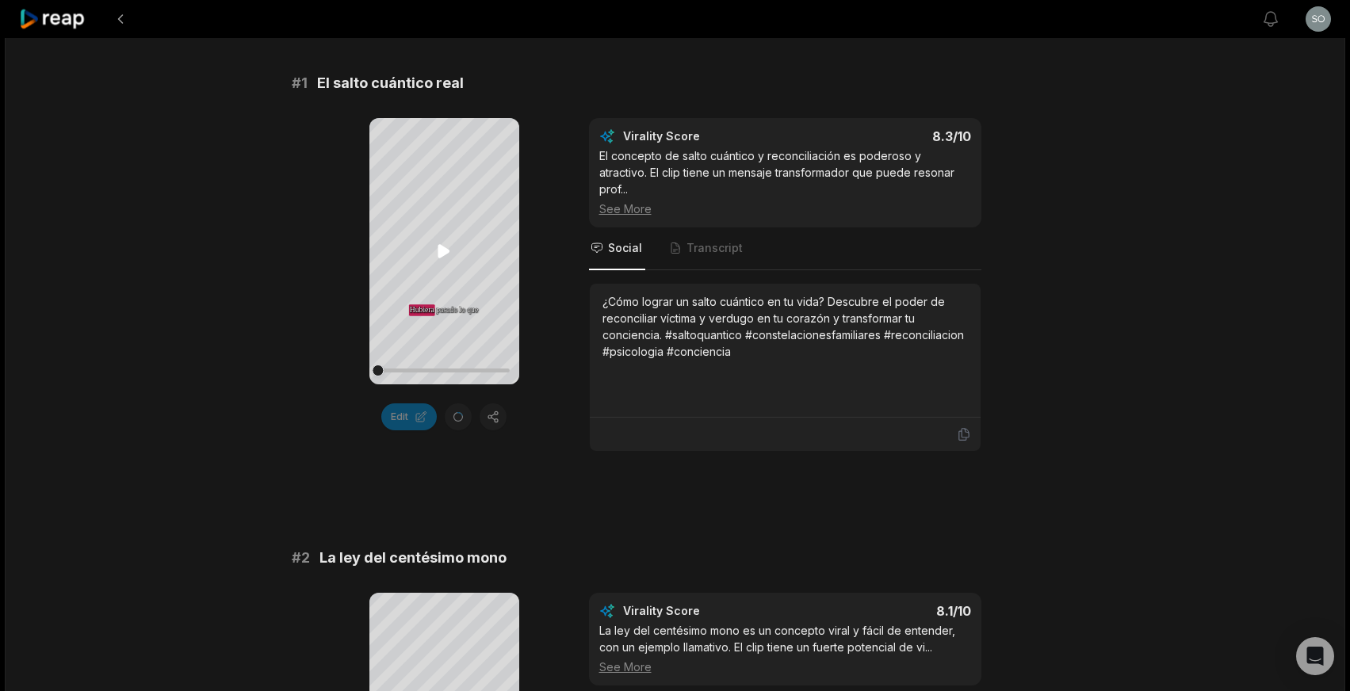
click at [443, 254] on icon at bounding box center [444, 251] width 12 height 13
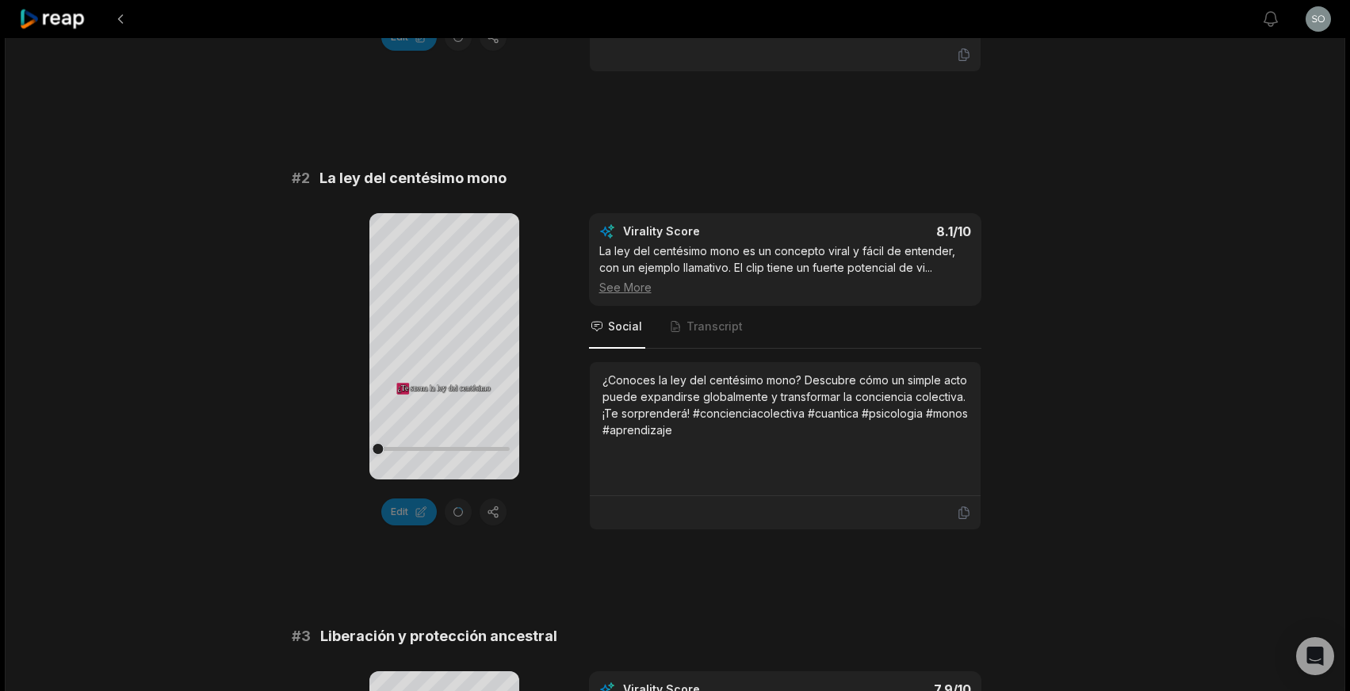
scroll to position [629, 0]
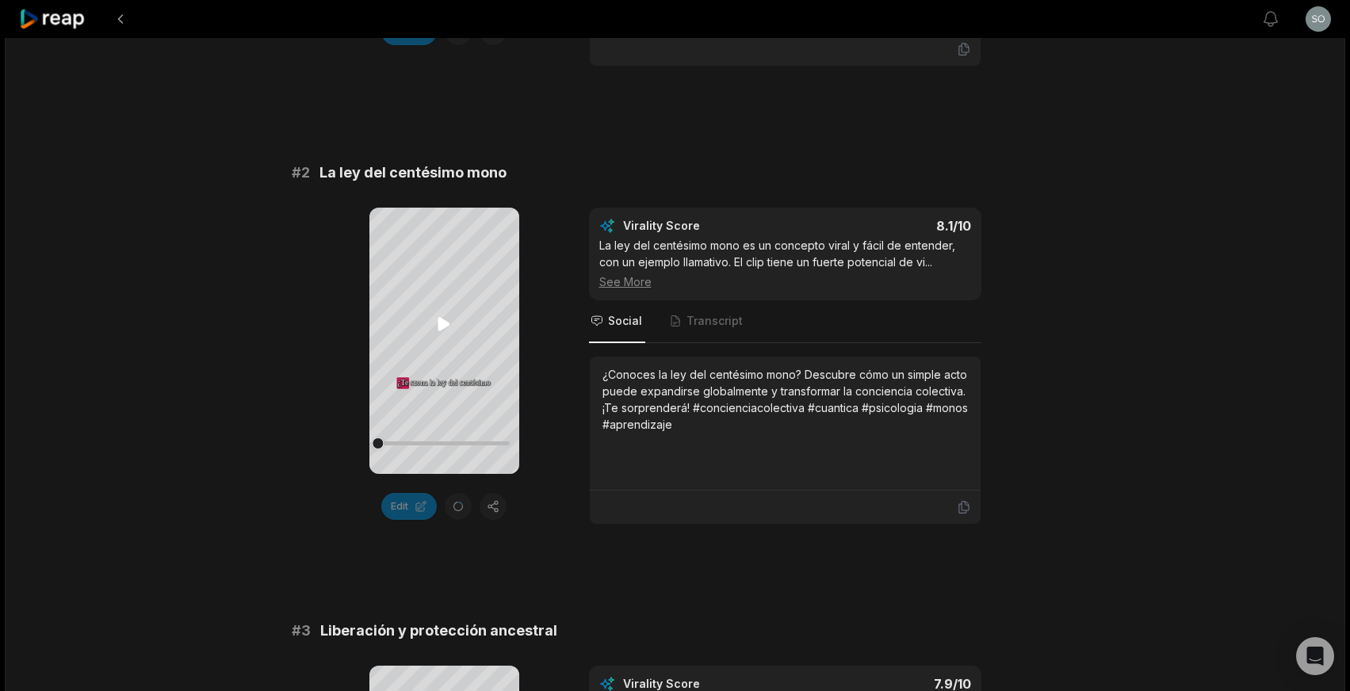
click at [441, 329] on icon at bounding box center [444, 324] width 12 height 13
click at [443, 322] on icon at bounding box center [443, 324] width 19 height 19
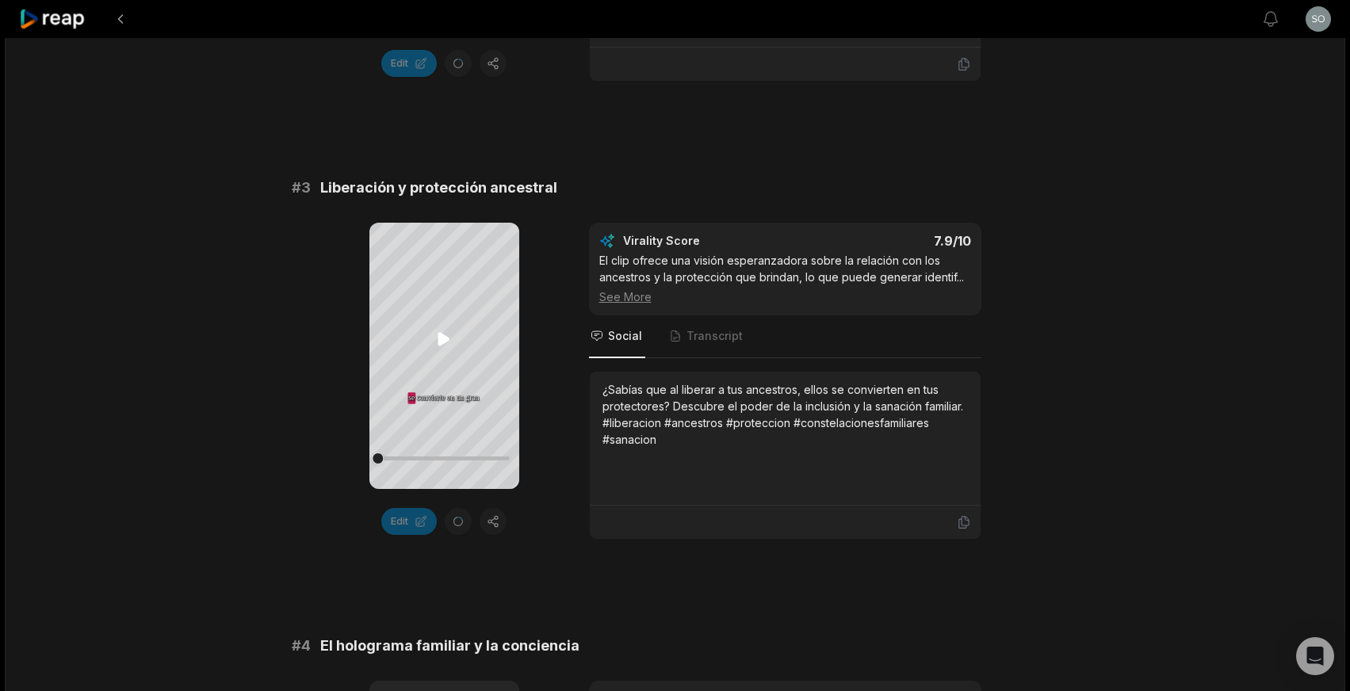
scroll to position [1080, 0]
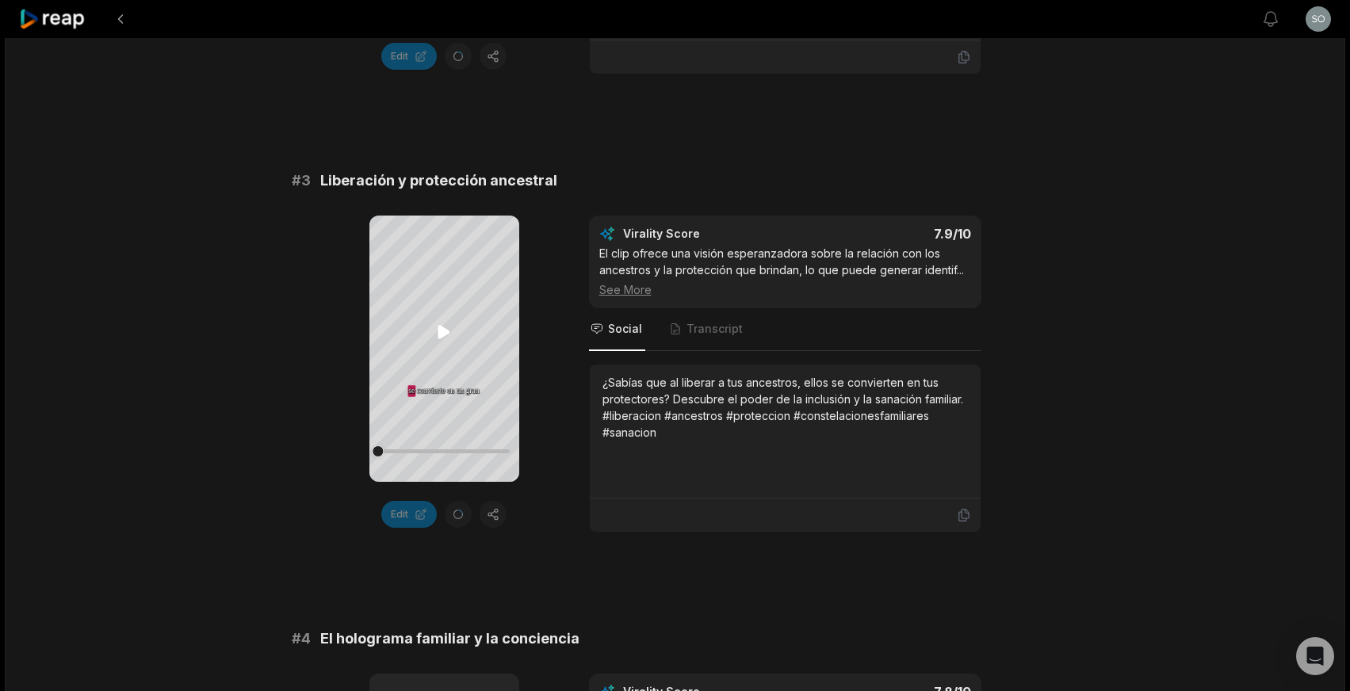
drag, startPoint x: 443, startPoint y: 330, endPoint x: 446, endPoint y: 340, distance: 10.8
click at [443, 330] on icon at bounding box center [444, 332] width 12 height 13
click at [443, 334] on icon at bounding box center [443, 332] width 19 height 19
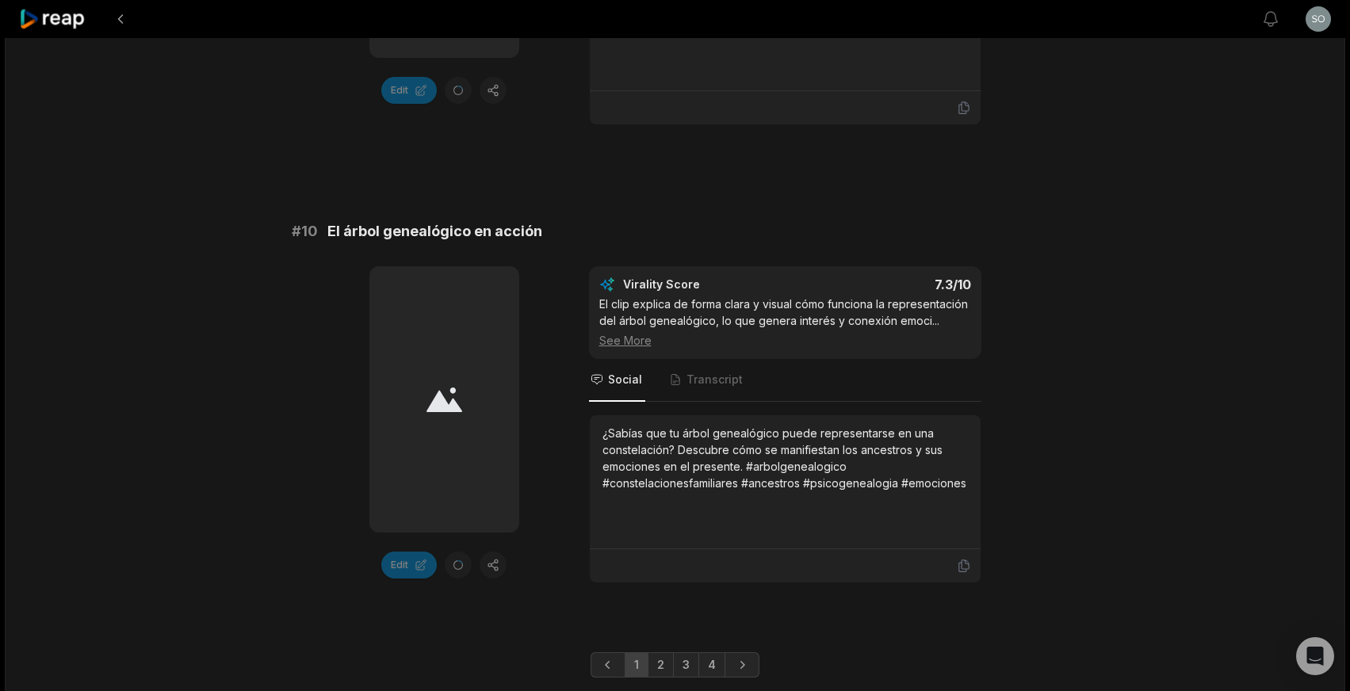
scroll to position [4287, 0]
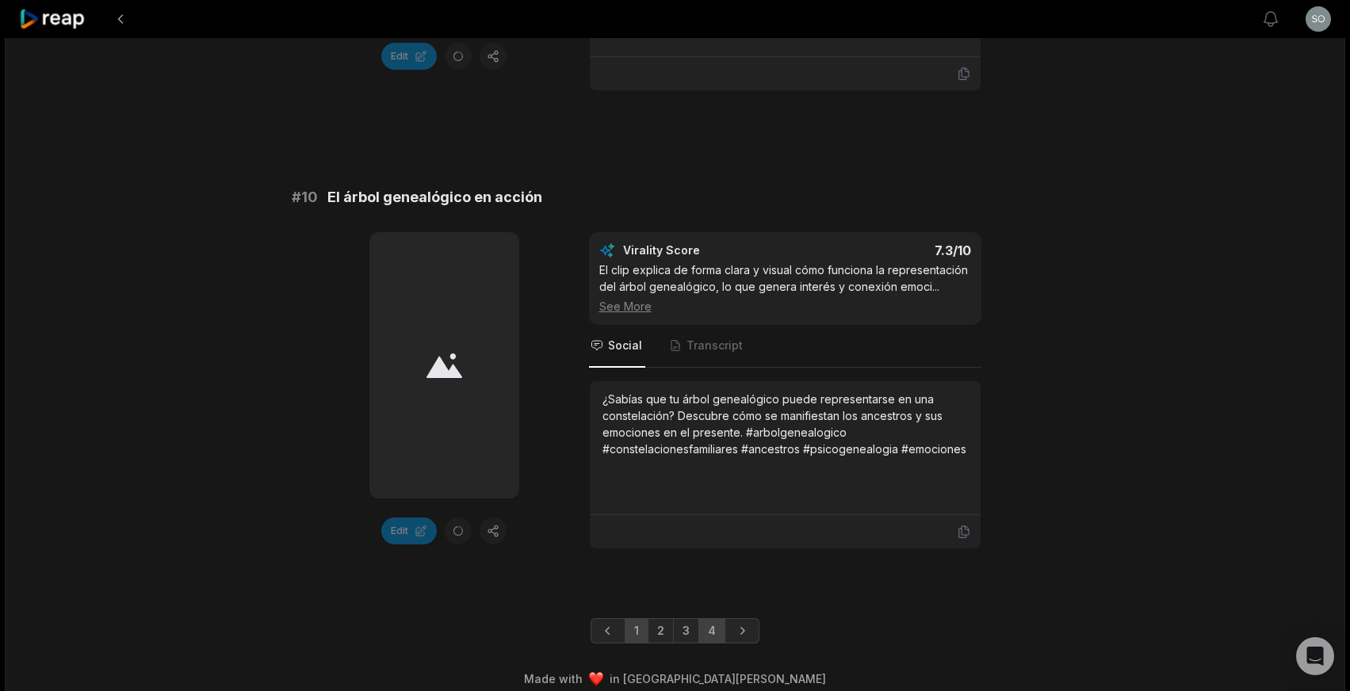
click at [713, 618] on link "4" at bounding box center [711, 630] width 27 height 25
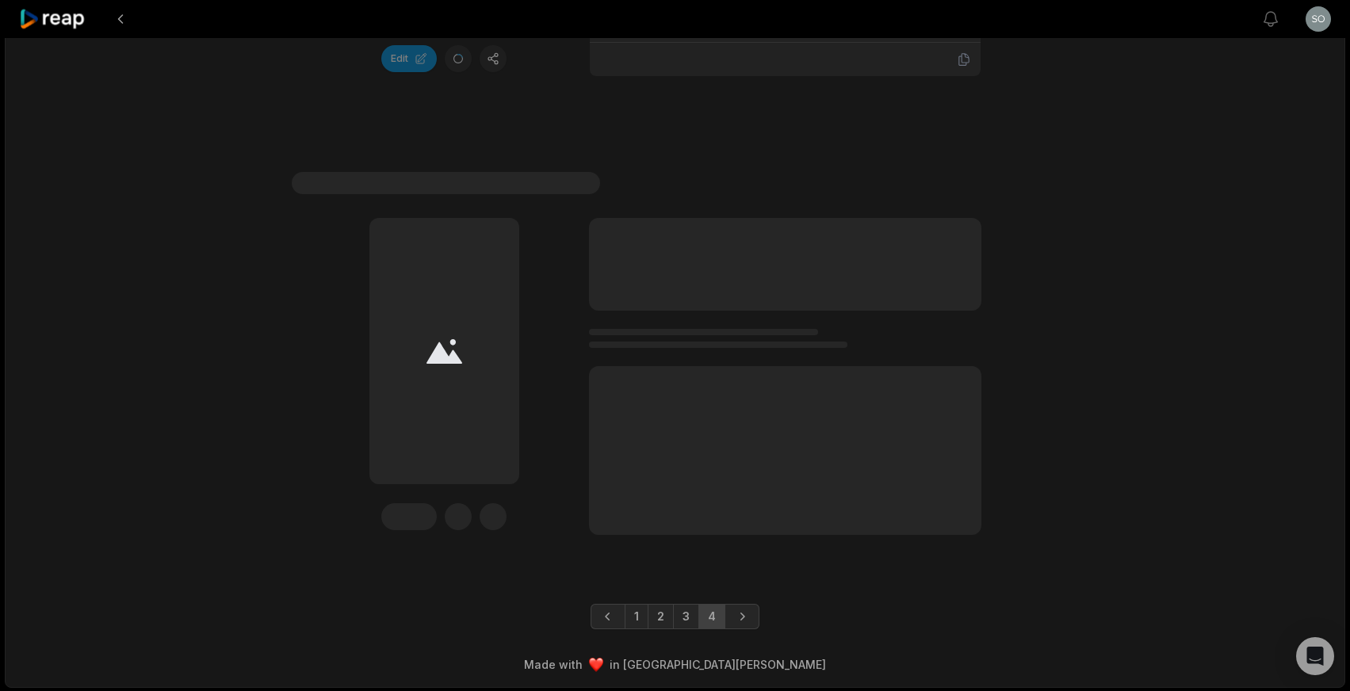
scroll to position [3370, 0]
click at [636, 609] on link "1" at bounding box center [637, 614] width 24 height 25
